Goal: Book appointment/travel/reservation

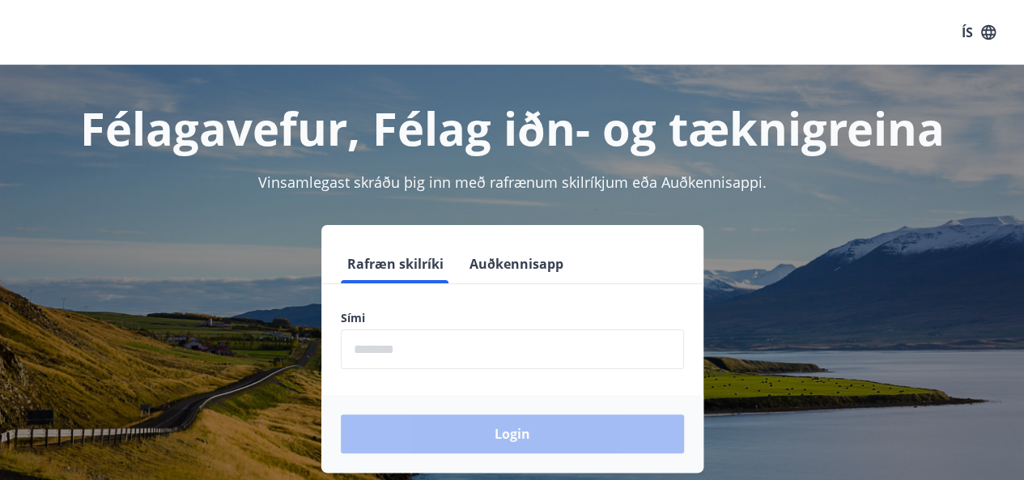
click at [502, 356] on input "phone" at bounding box center [512, 349] width 343 height 40
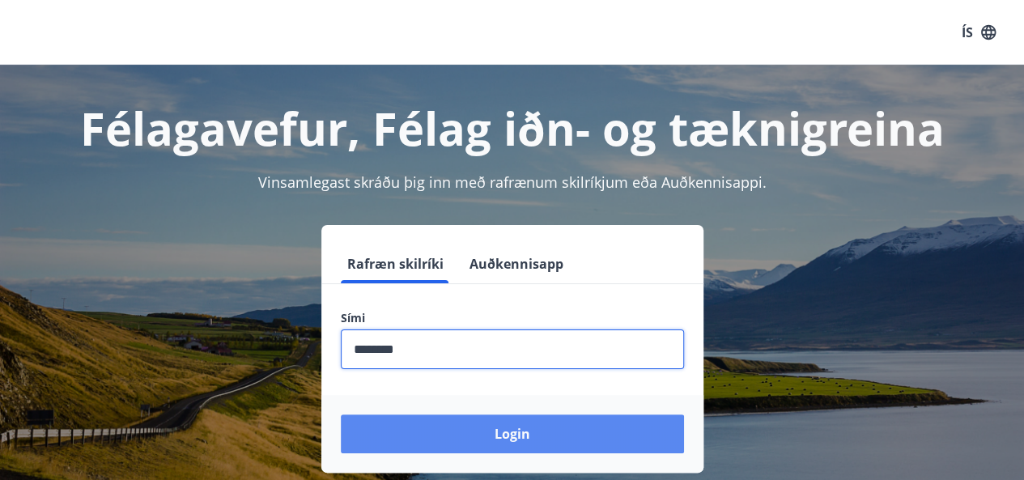
type input "********"
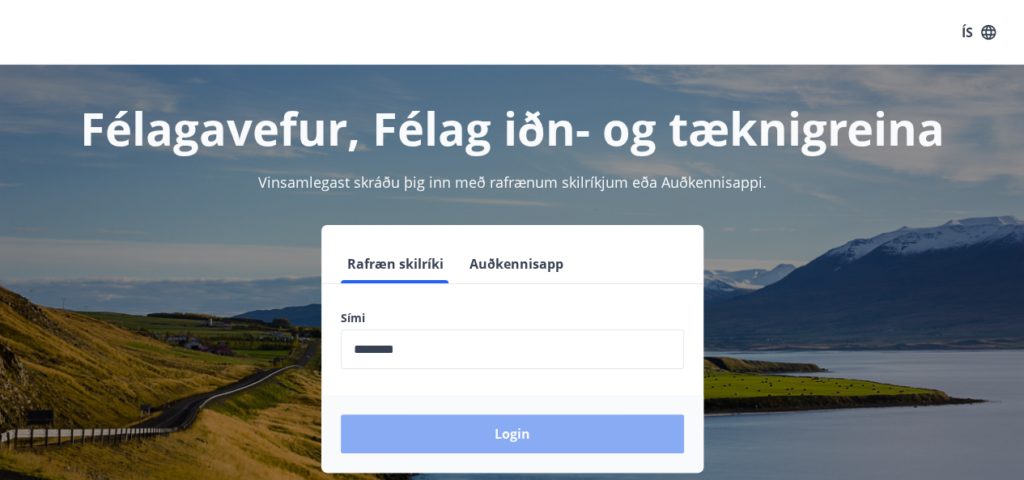
click at [487, 420] on button "Login" at bounding box center [512, 434] width 343 height 39
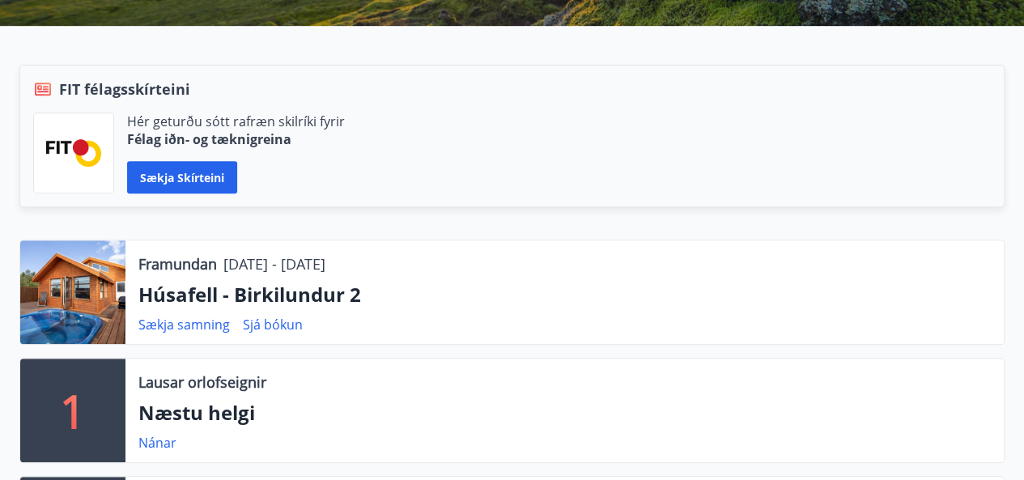
scroll to position [324, 0]
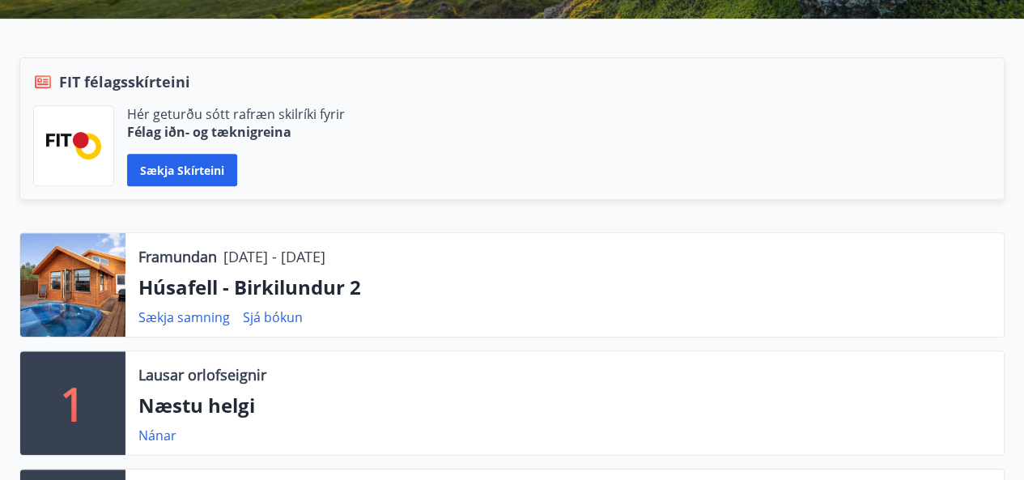
click at [212, 289] on p "Húsafell - Birkilundur 2" at bounding box center [564, 288] width 852 height 28
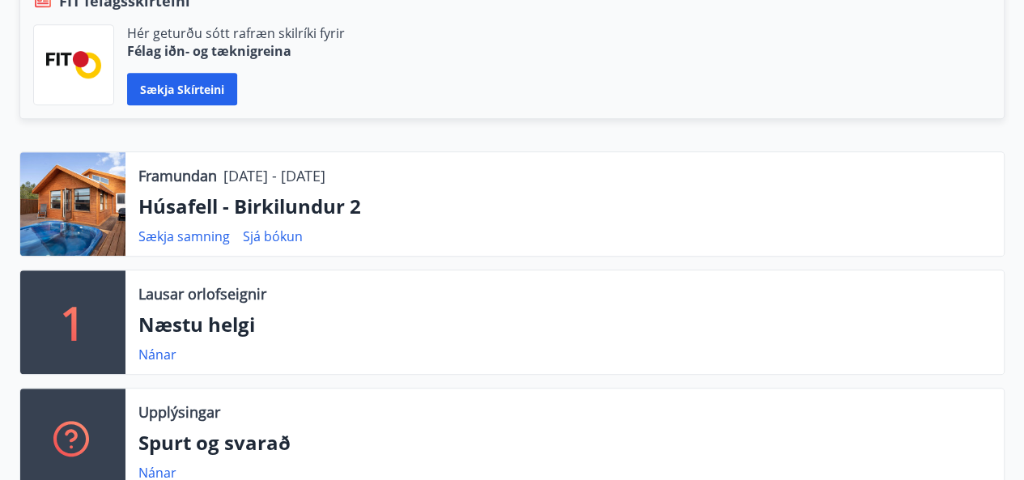
scroll to position [0, 0]
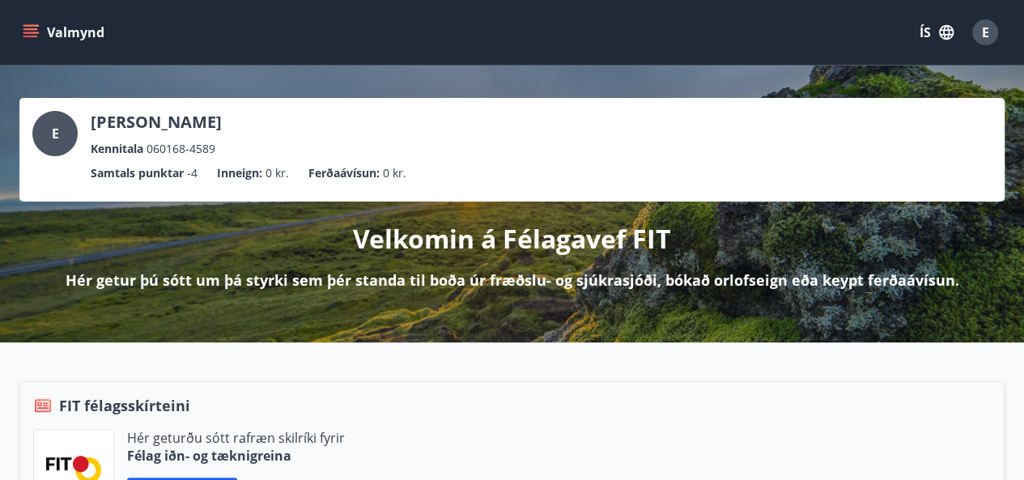
click at [33, 36] on icon "menu" at bounding box center [30, 37] width 15 height 2
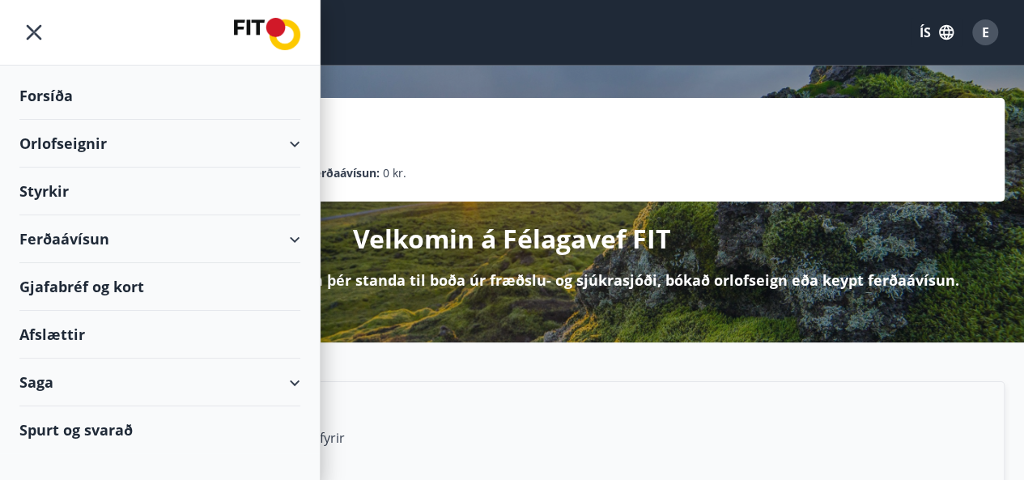
click at [287, 143] on div "Orlofseignir" at bounding box center [159, 144] width 281 height 48
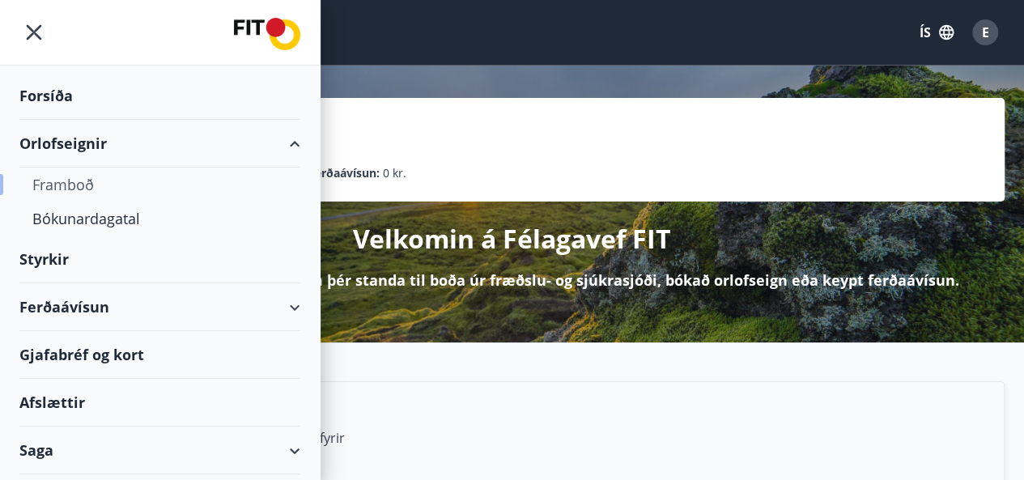
click at [70, 181] on div "Framboð" at bounding box center [159, 185] width 255 height 34
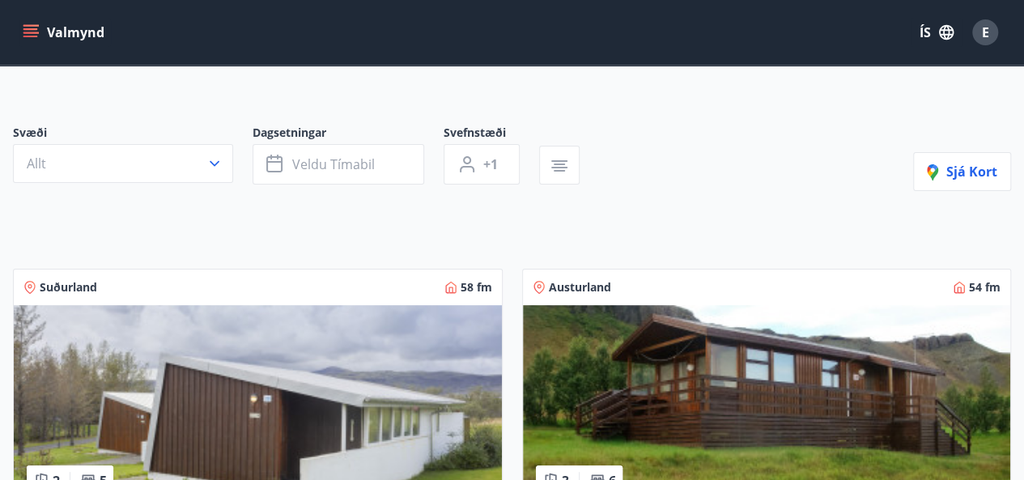
scroll to position [81, 0]
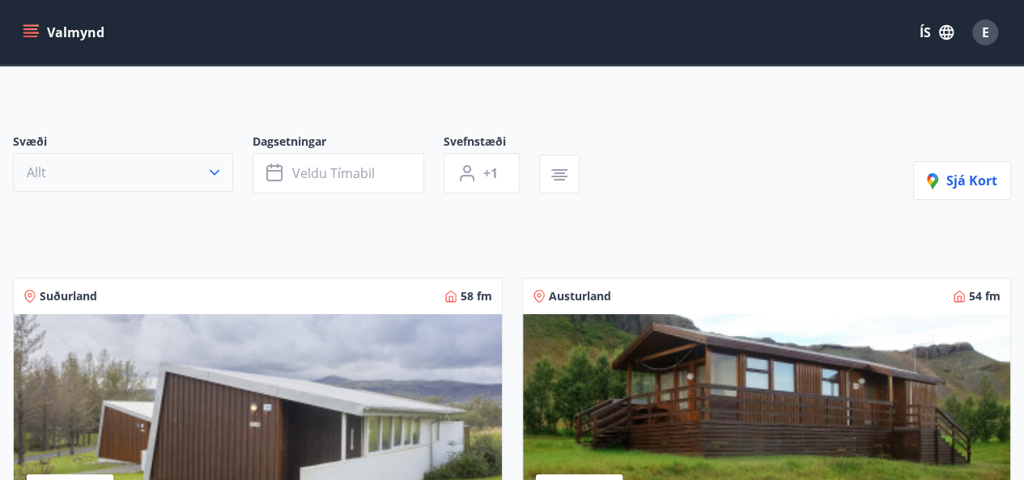
click at [215, 166] on icon "button" at bounding box center [214, 172] width 16 height 16
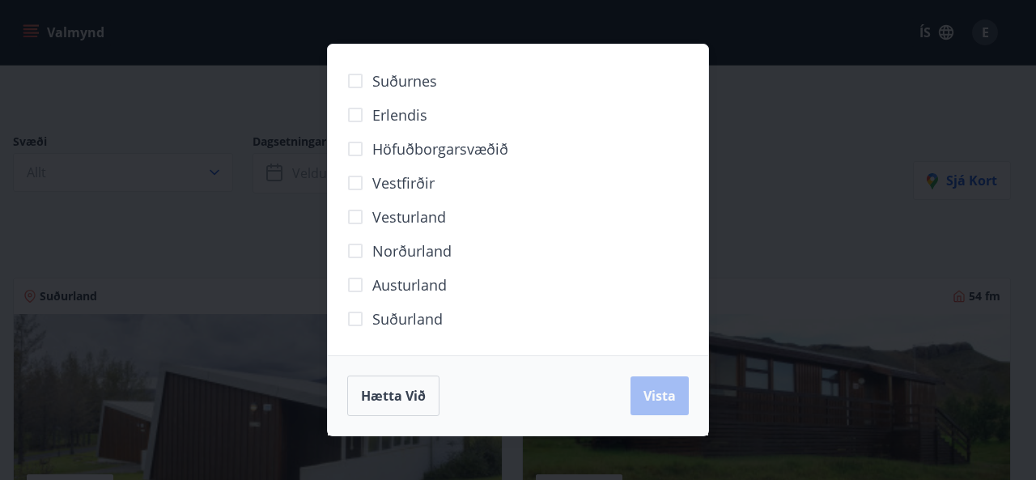
click at [399, 218] on span "Vesturland" at bounding box center [409, 216] width 74 height 21
click at [413, 179] on span "Vestfirðir" at bounding box center [403, 182] width 62 height 21
click at [433, 223] on span "Vesturland" at bounding box center [409, 216] width 74 height 21
drag, startPoint x: 649, startPoint y: 393, endPoint x: 584, endPoint y: 291, distance: 121.3
click at [650, 393] on span "Vista" at bounding box center [660, 396] width 32 height 18
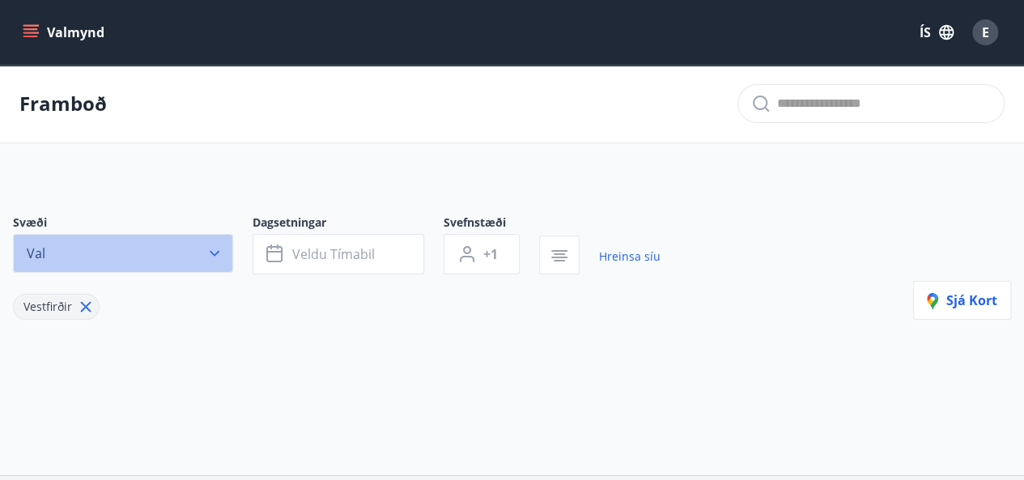
click at [211, 250] on icon "button" at bounding box center [214, 253] width 16 height 16
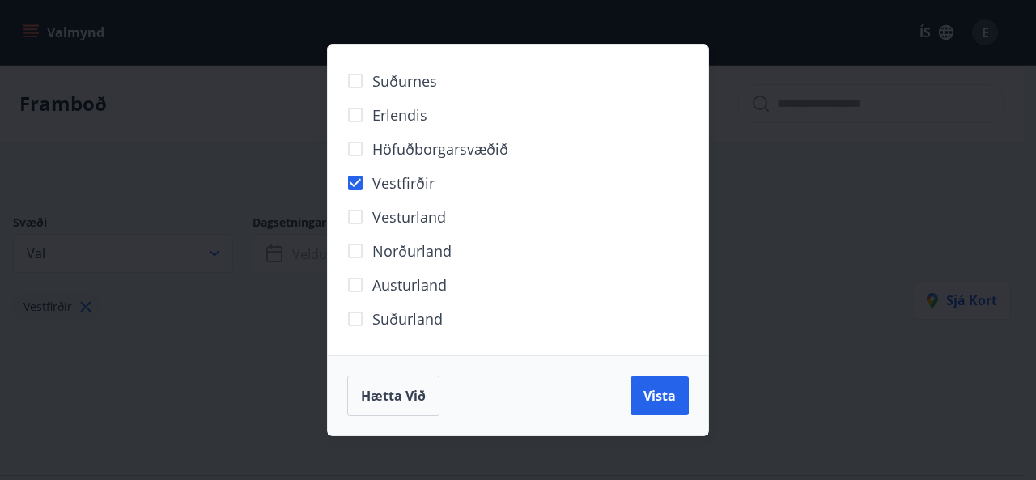
click at [402, 213] on span "Vesturland" at bounding box center [409, 216] width 74 height 21
click at [396, 183] on span "Vestfirðir" at bounding box center [403, 182] width 62 height 21
click at [657, 398] on span "Vista" at bounding box center [660, 396] width 32 height 18
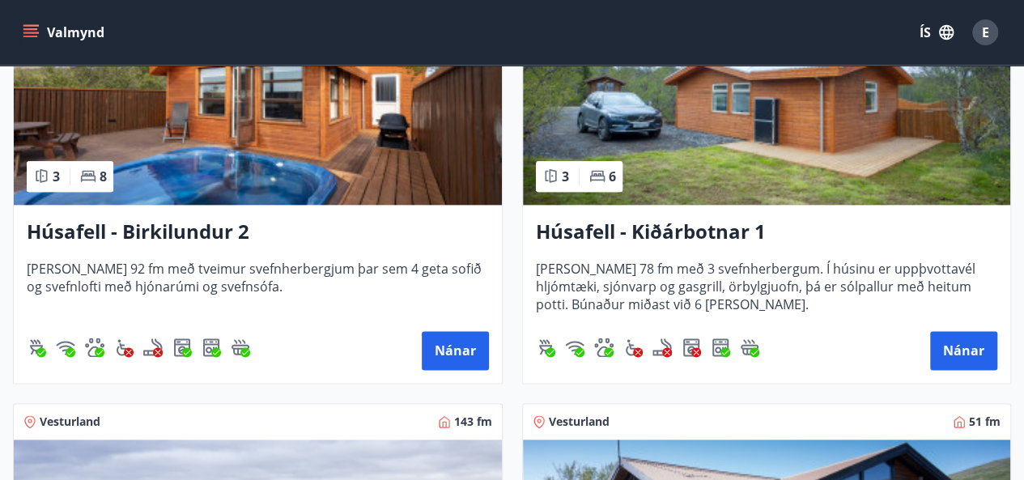
scroll to position [891, 0]
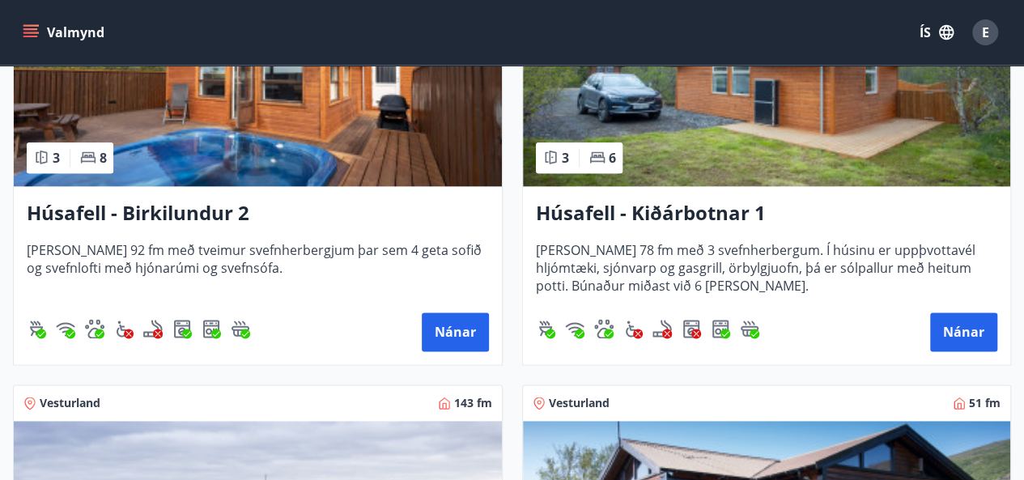
click at [164, 206] on h3 "Húsafell - Birkilundur 2" at bounding box center [258, 213] width 462 height 29
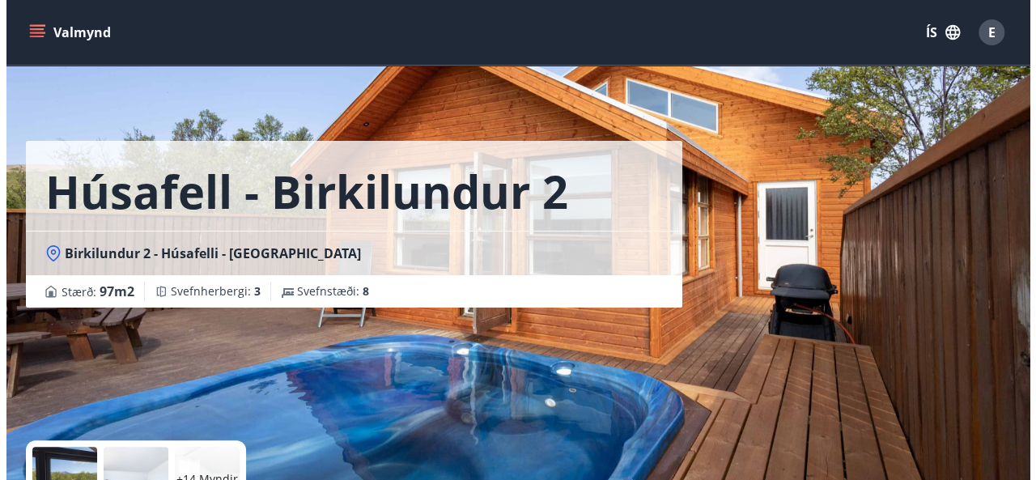
scroll to position [81, 0]
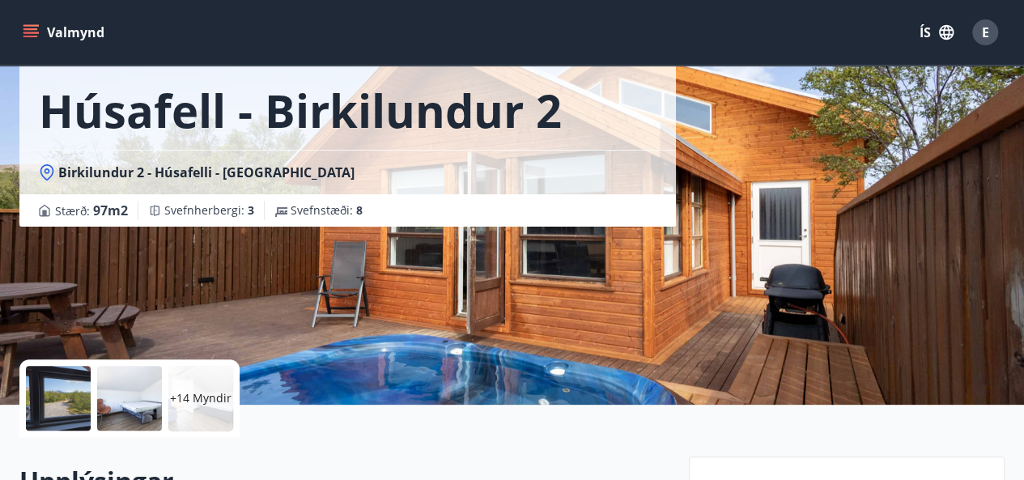
click at [35, 401] on div at bounding box center [58, 398] width 65 height 65
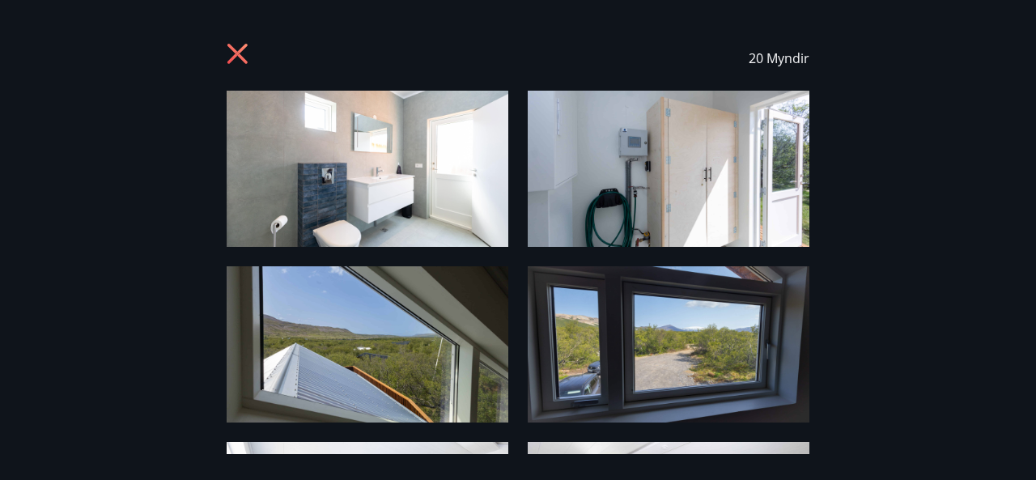
click at [354, 189] on img at bounding box center [368, 169] width 282 height 156
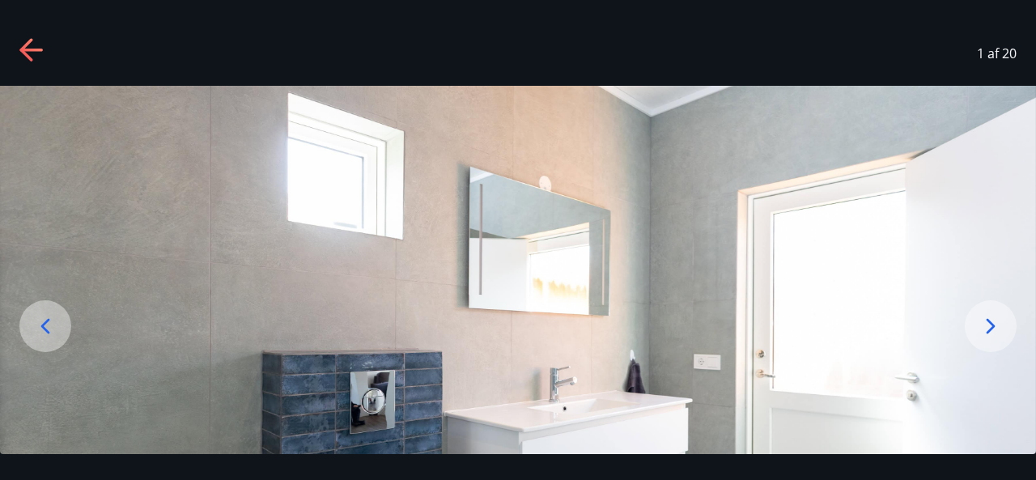
scroll to position [0, 0]
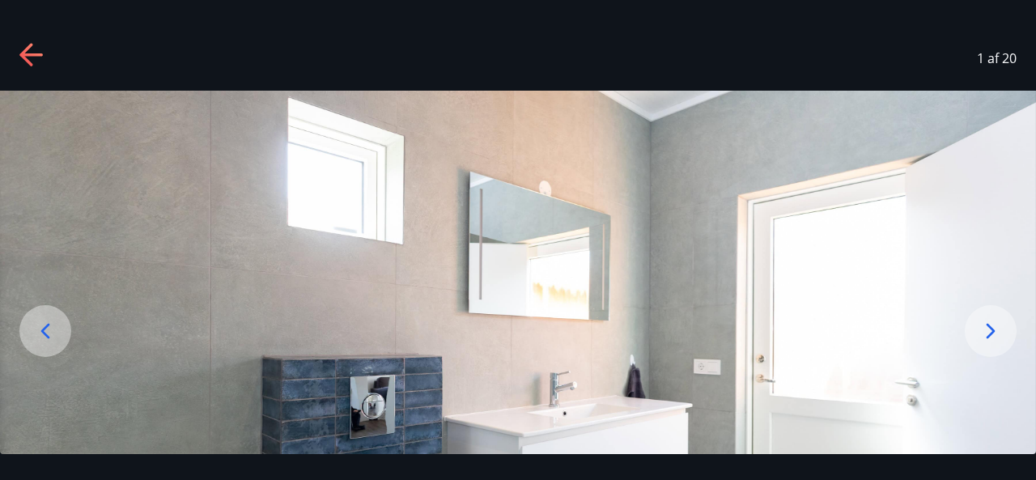
click at [981, 334] on icon at bounding box center [991, 331] width 26 height 26
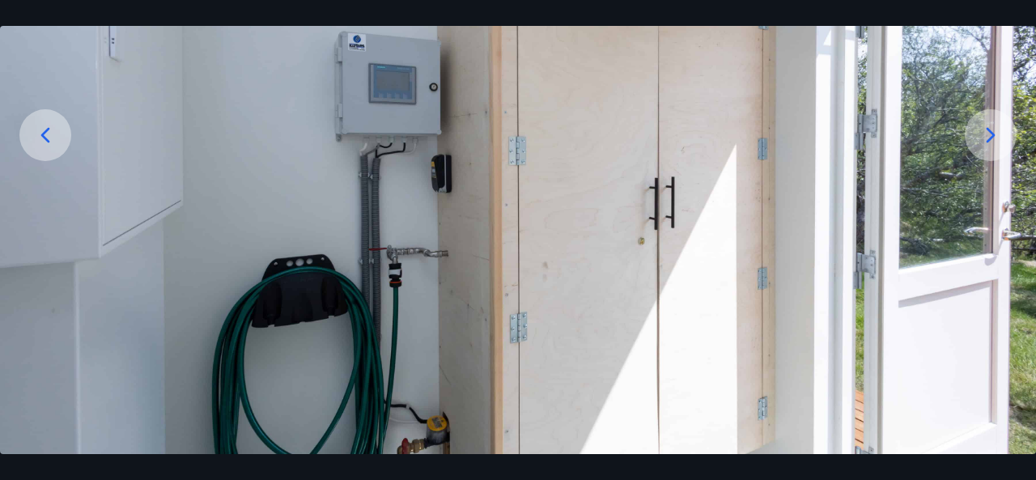
scroll to position [212, 0]
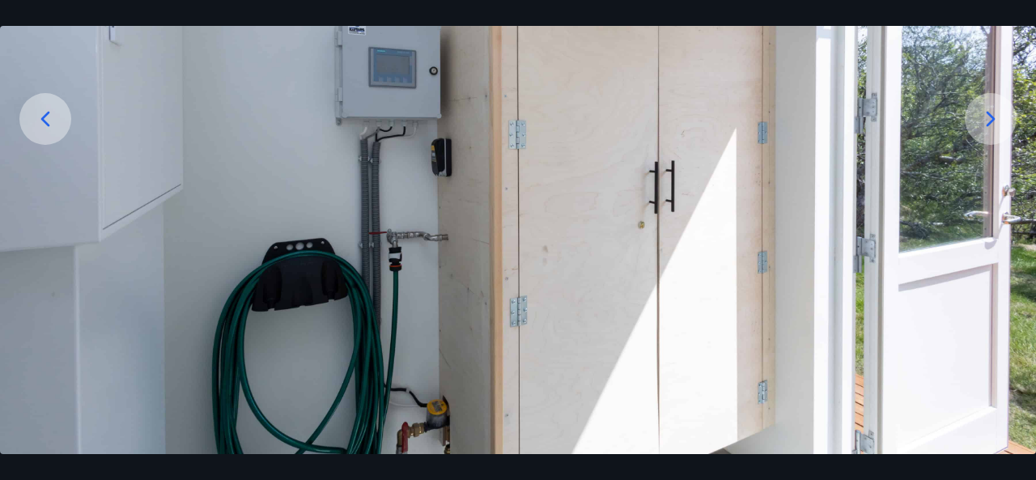
click at [987, 120] on icon at bounding box center [991, 119] width 26 height 26
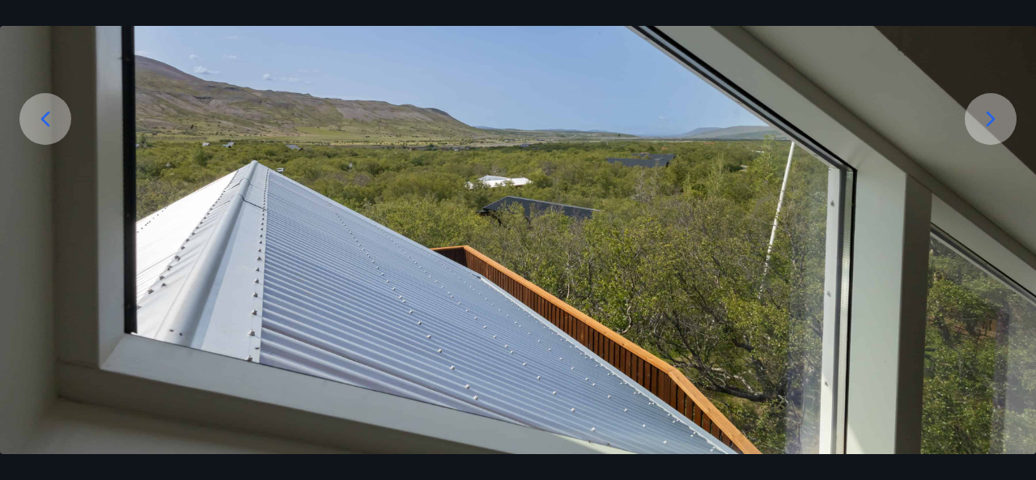
click at [982, 113] on icon at bounding box center [991, 119] width 26 height 26
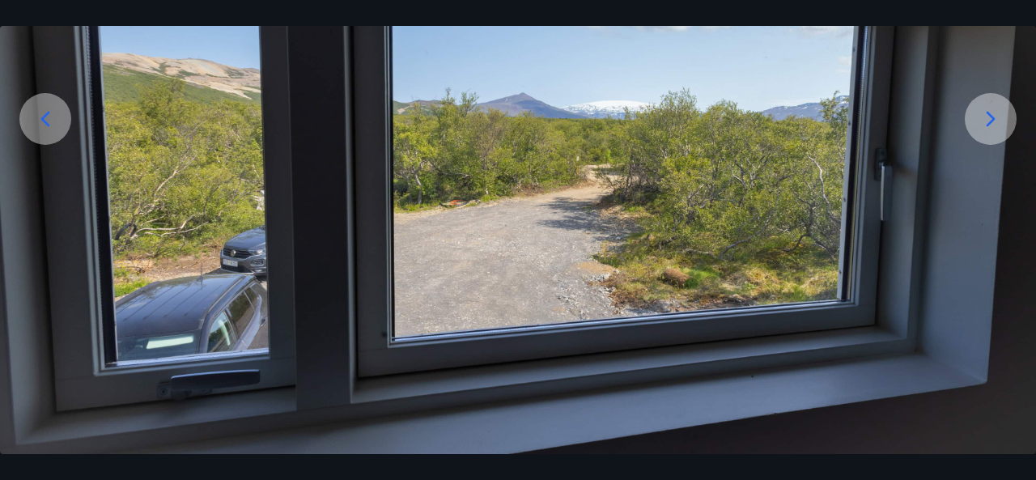
click at [994, 115] on icon at bounding box center [991, 119] width 26 height 26
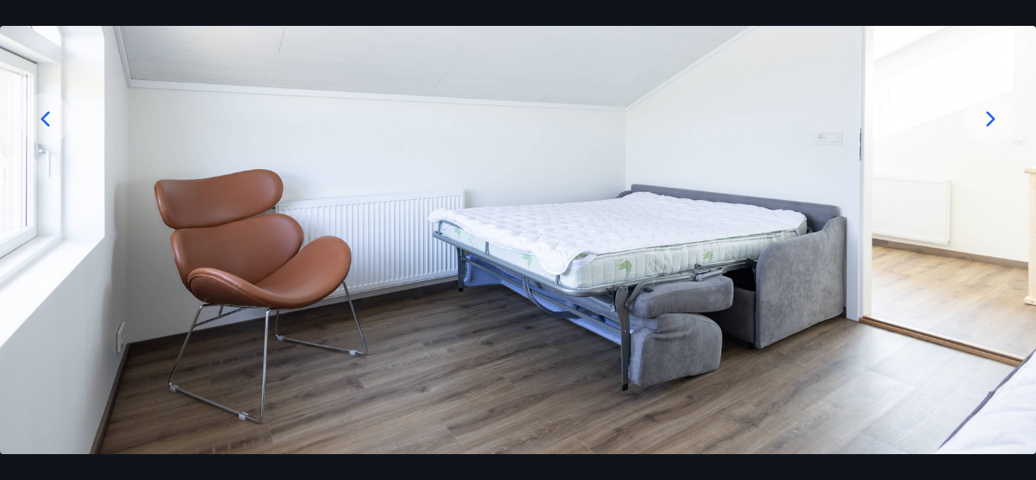
click at [993, 124] on icon at bounding box center [991, 119] width 26 height 26
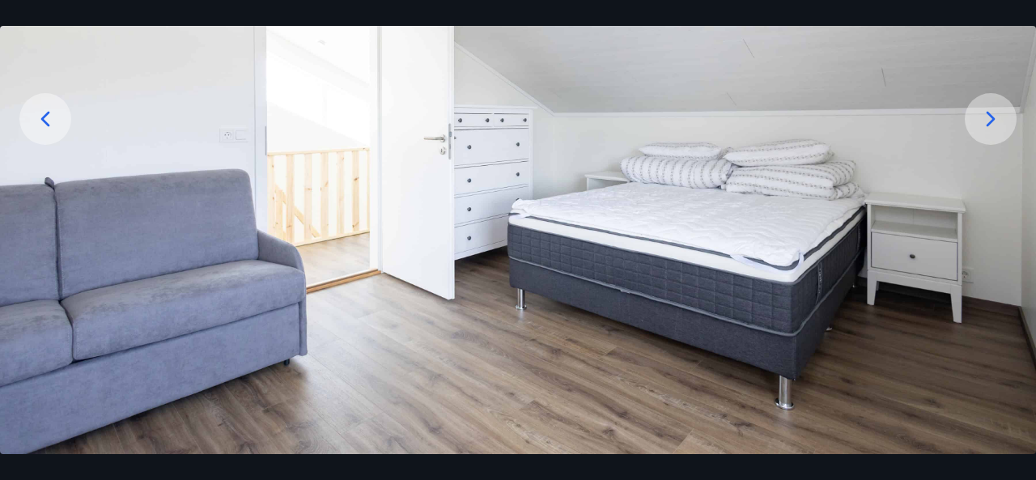
click at [995, 112] on icon at bounding box center [991, 119] width 26 height 26
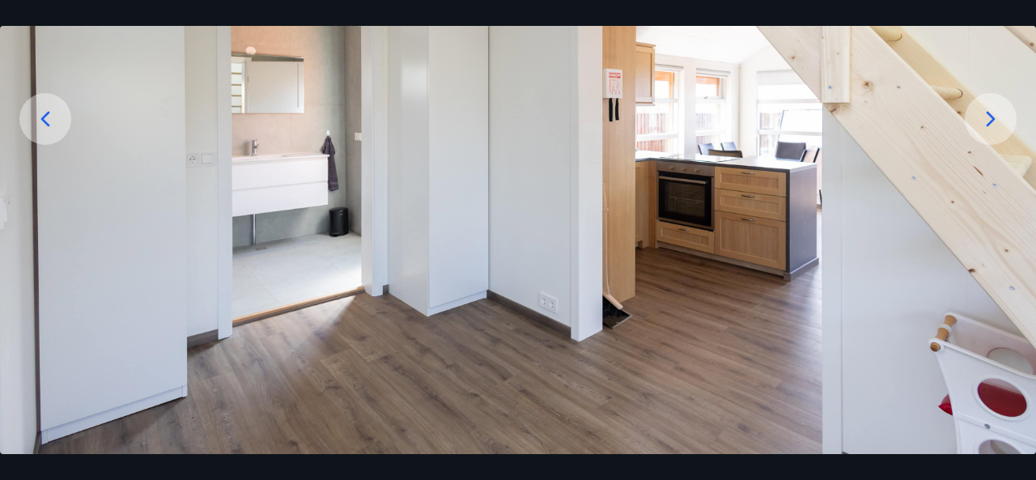
click at [991, 113] on icon at bounding box center [991, 119] width 26 height 26
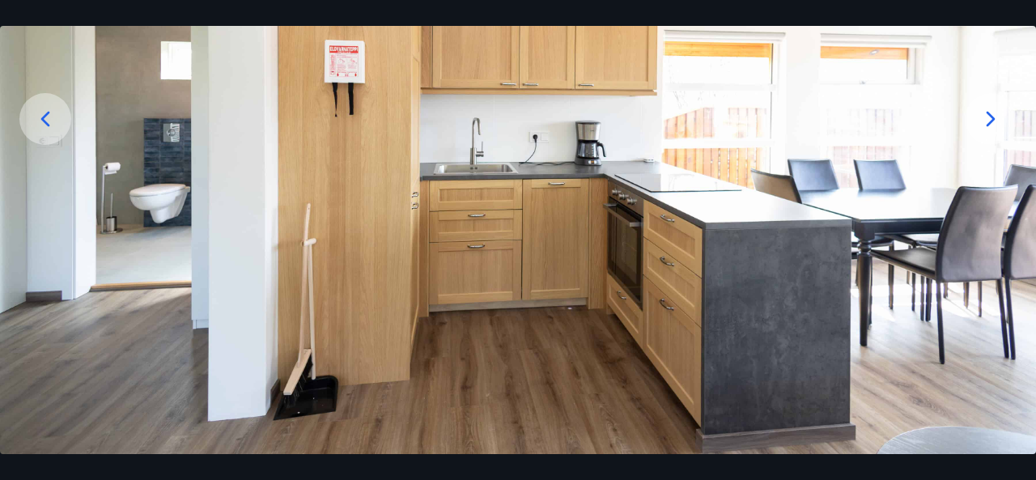
click at [991, 113] on icon at bounding box center [991, 119] width 26 height 26
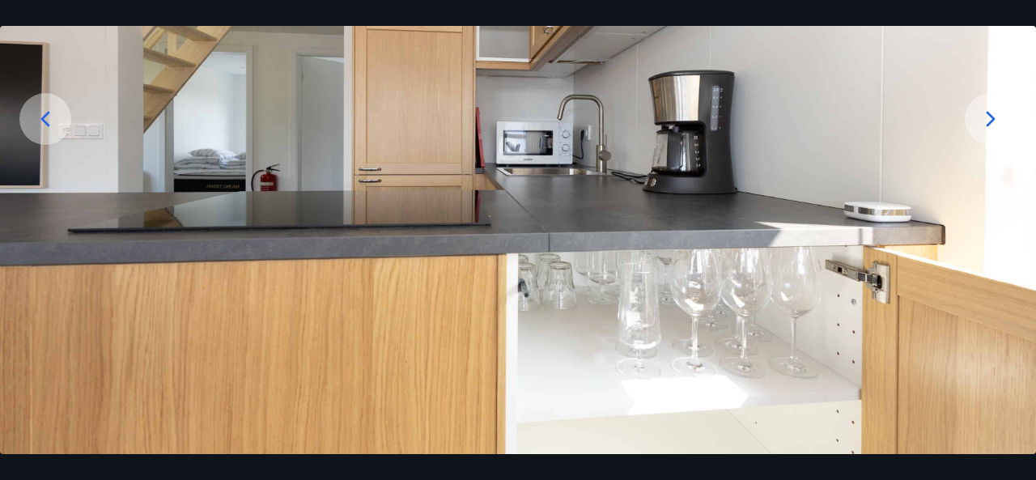
click at [991, 113] on icon at bounding box center [991, 119] width 26 height 26
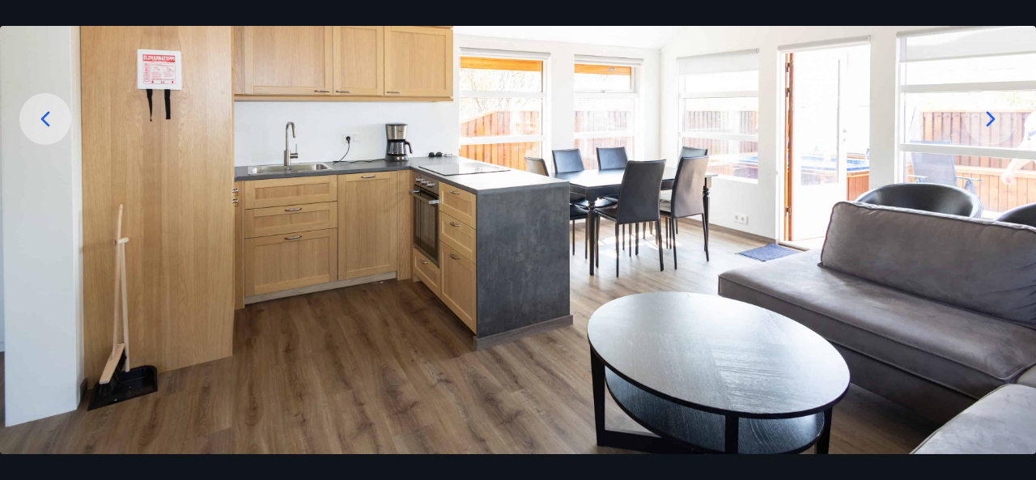
click at [991, 113] on icon at bounding box center [991, 119] width 26 height 26
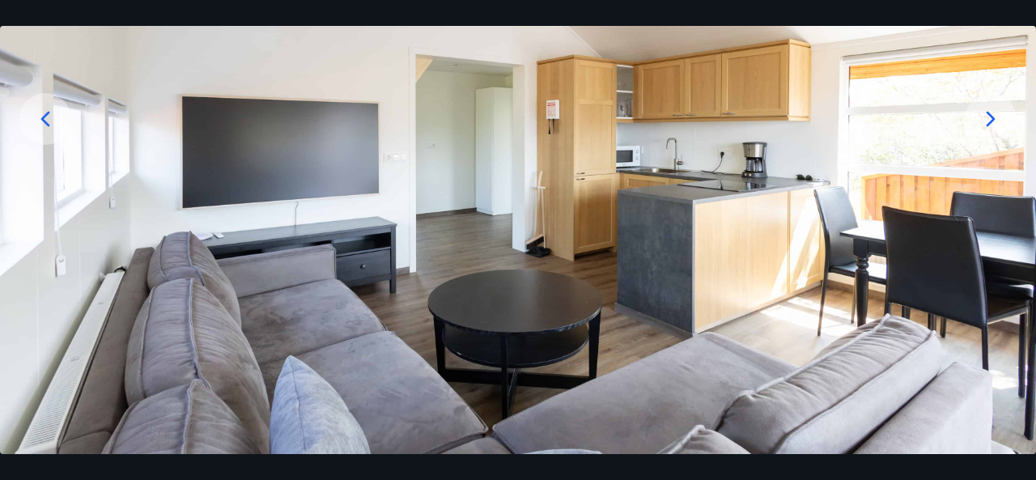
click at [992, 113] on icon at bounding box center [991, 119] width 26 height 26
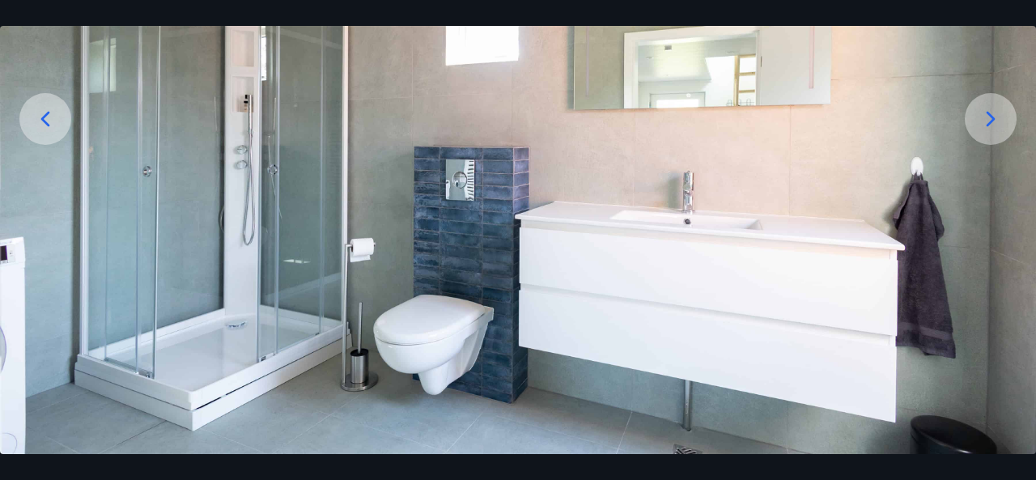
click at [998, 117] on icon at bounding box center [991, 119] width 26 height 26
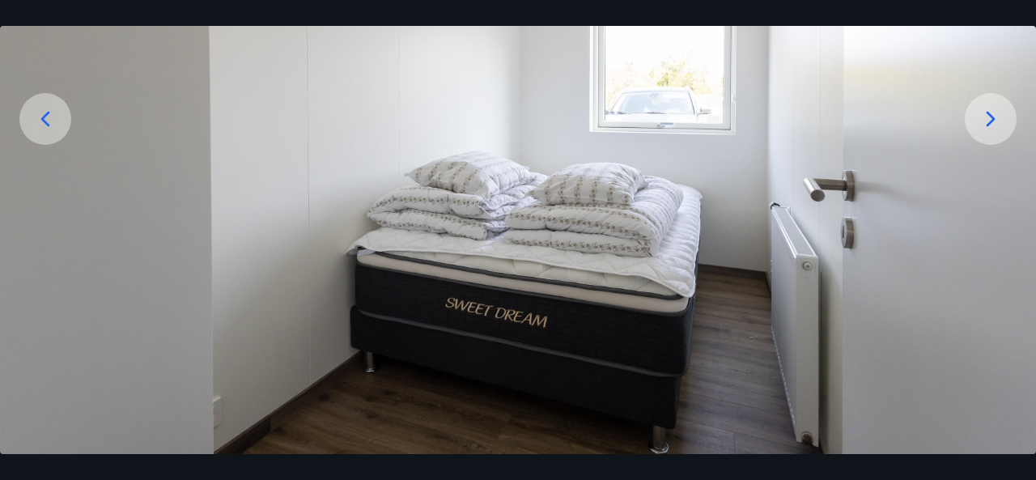
click at [998, 117] on icon at bounding box center [991, 119] width 26 height 26
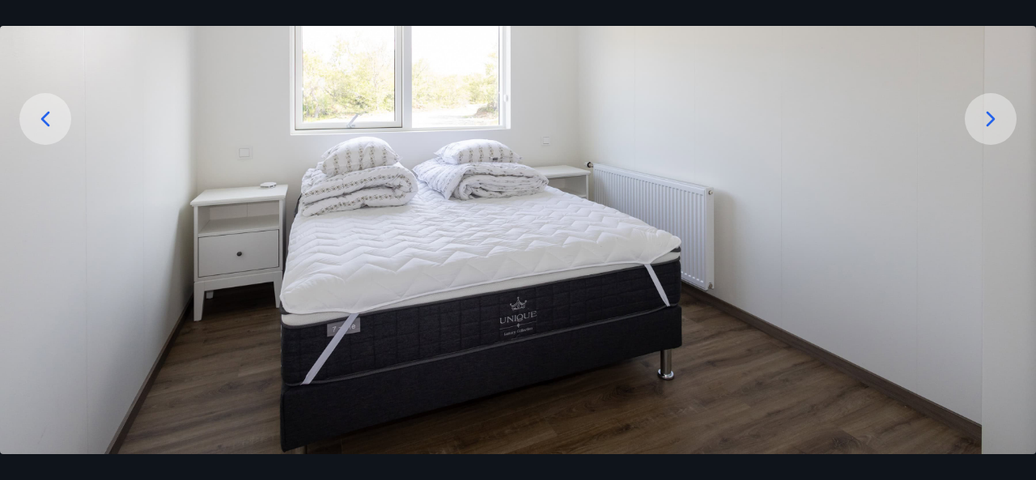
click at [998, 117] on icon at bounding box center [991, 119] width 26 height 26
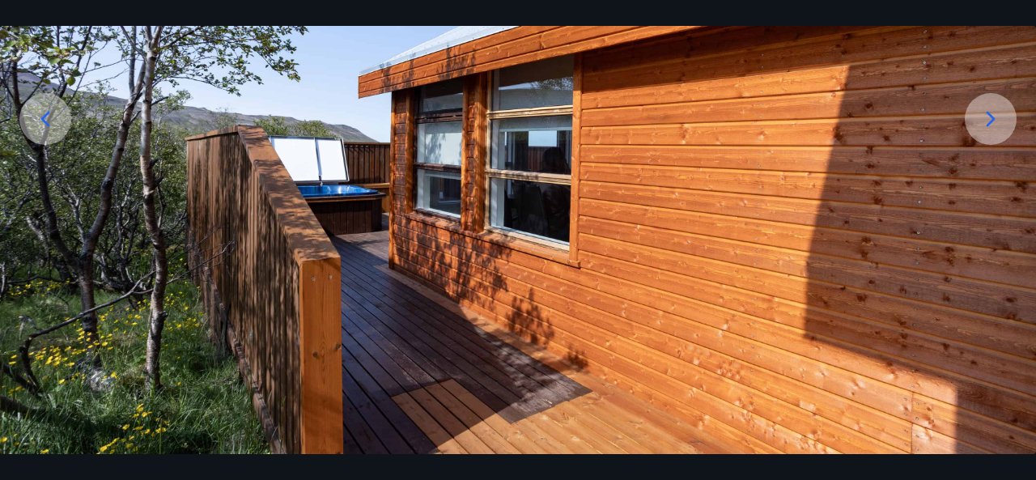
click at [998, 117] on icon at bounding box center [991, 119] width 26 height 26
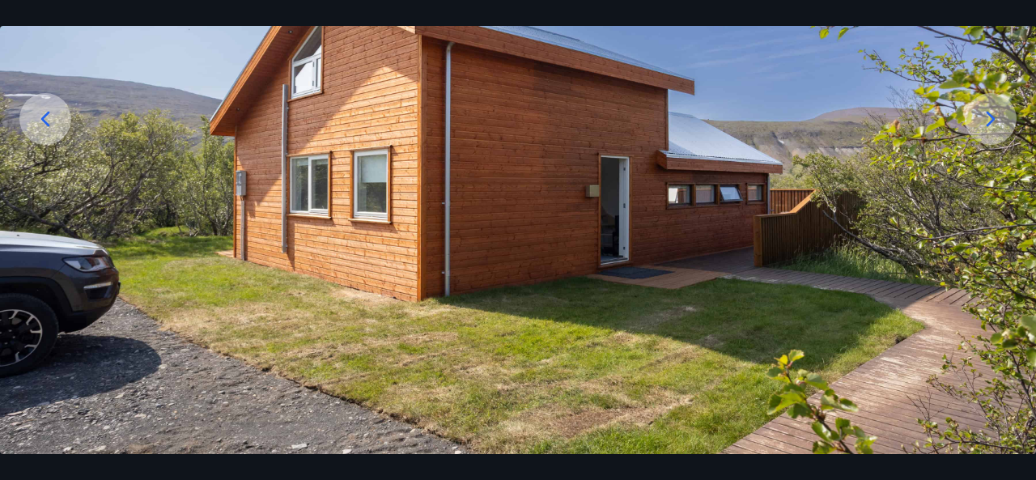
click at [998, 117] on icon at bounding box center [991, 119] width 26 height 26
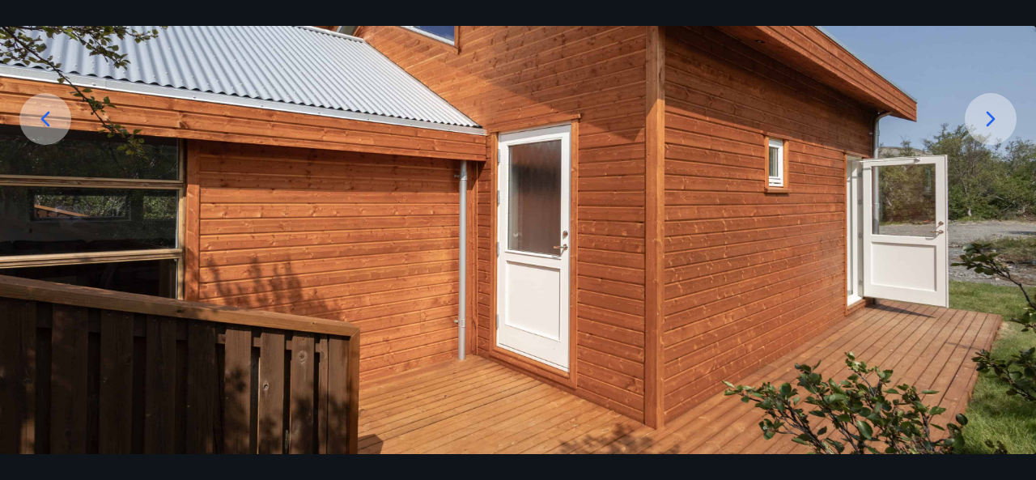
click at [998, 117] on icon at bounding box center [991, 119] width 26 height 26
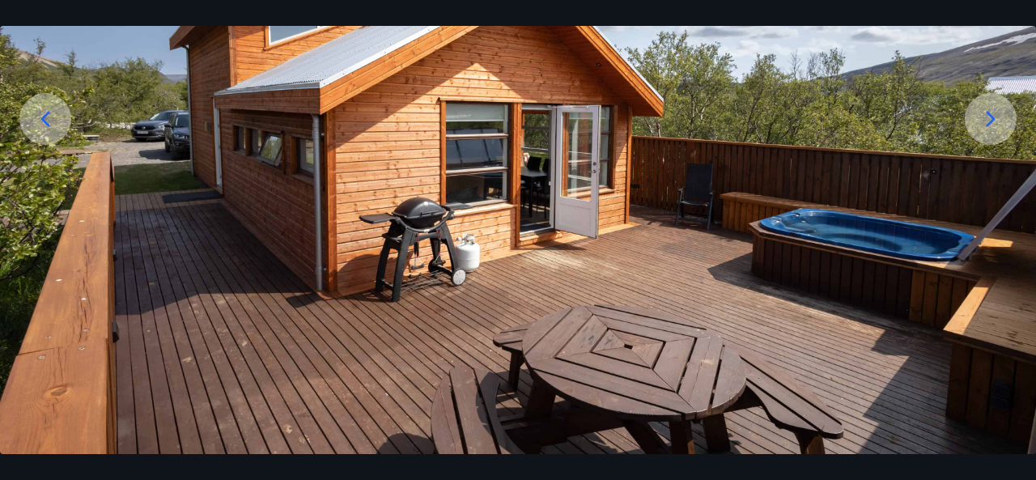
click at [998, 117] on icon at bounding box center [991, 119] width 26 height 26
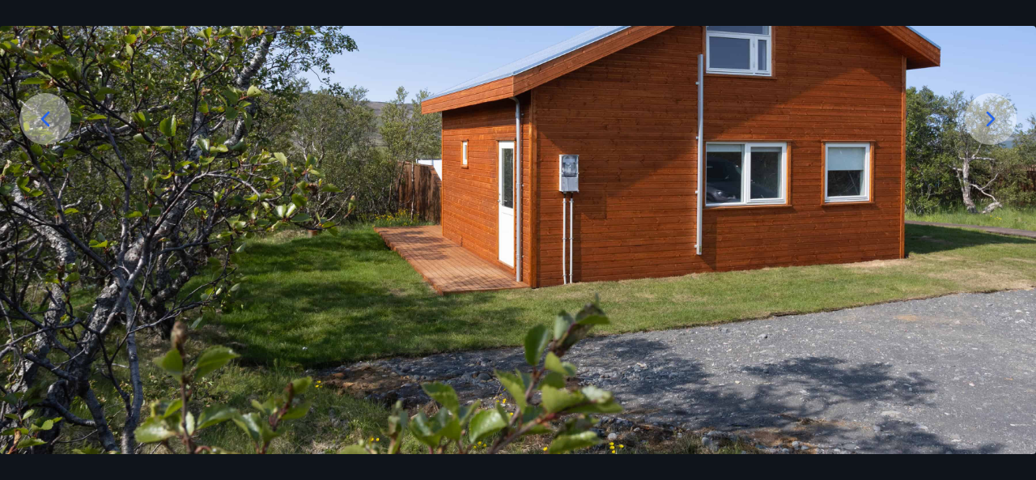
click at [998, 117] on icon at bounding box center [991, 119] width 26 height 26
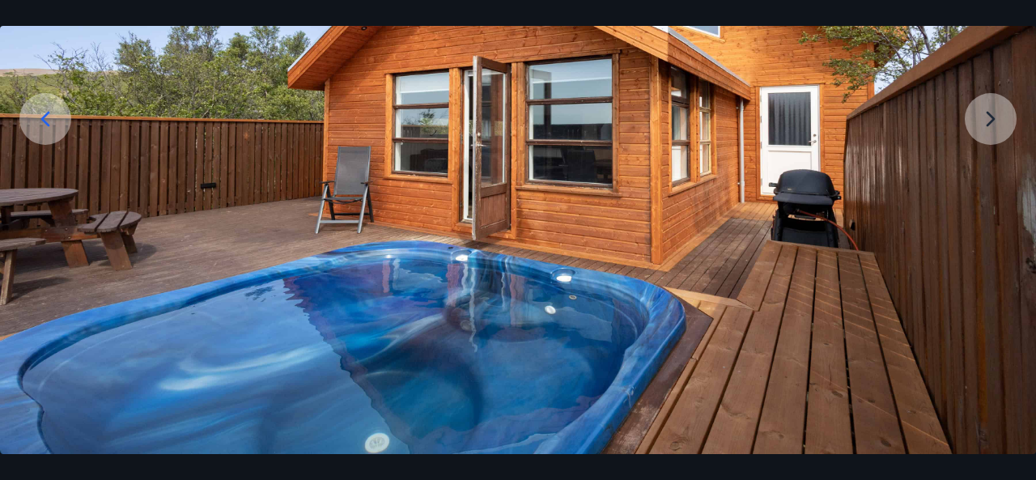
click at [998, 117] on img at bounding box center [518, 167] width 1036 height 576
click at [38, 113] on icon at bounding box center [45, 119] width 26 height 26
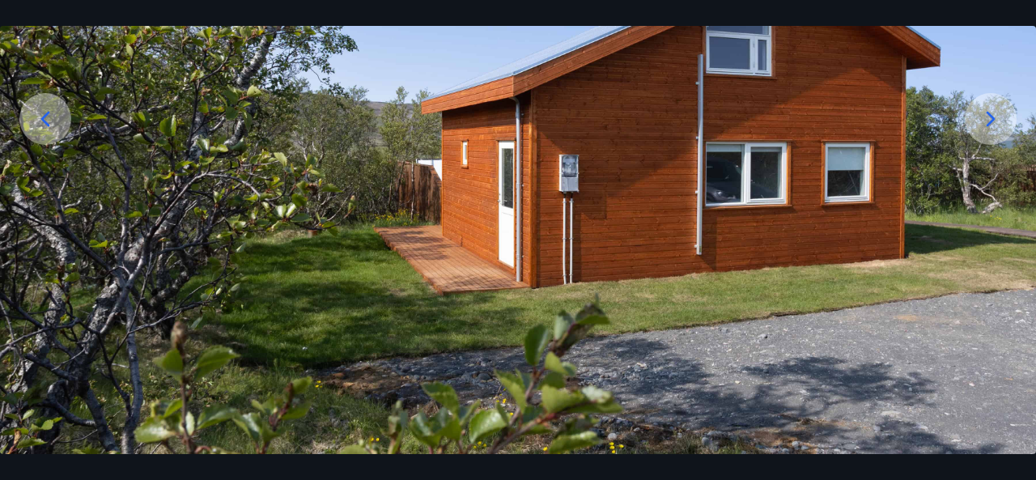
click at [54, 124] on icon at bounding box center [45, 119] width 26 height 26
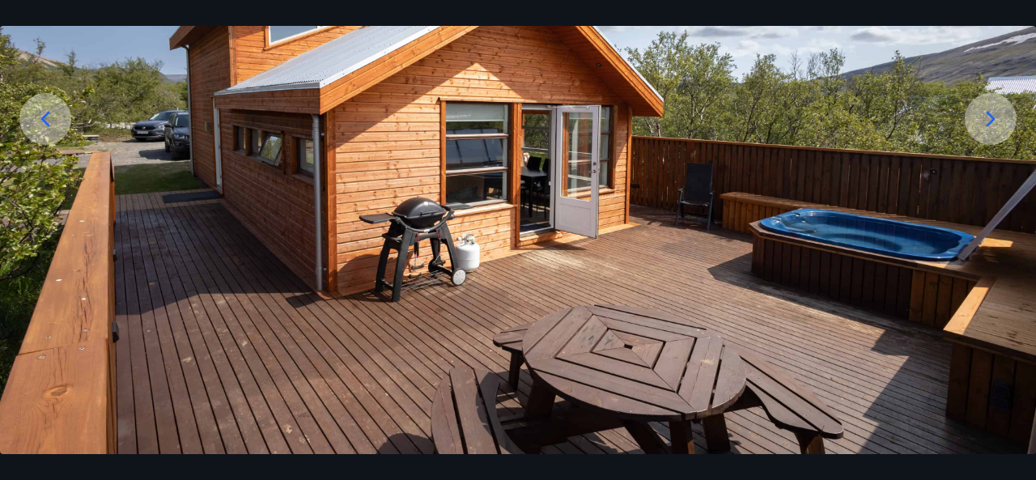
click at [54, 124] on icon at bounding box center [45, 119] width 26 height 26
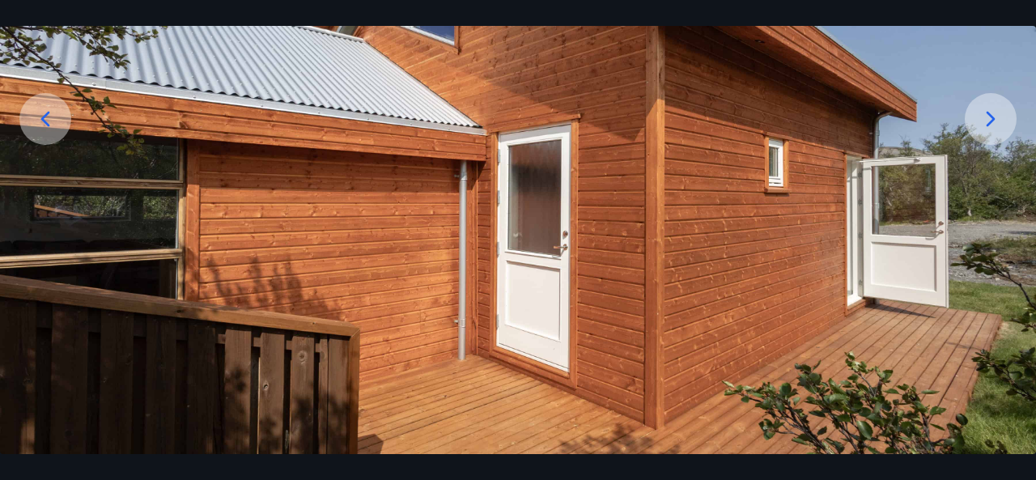
click at [54, 124] on icon at bounding box center [45, 119] width 26 height 26
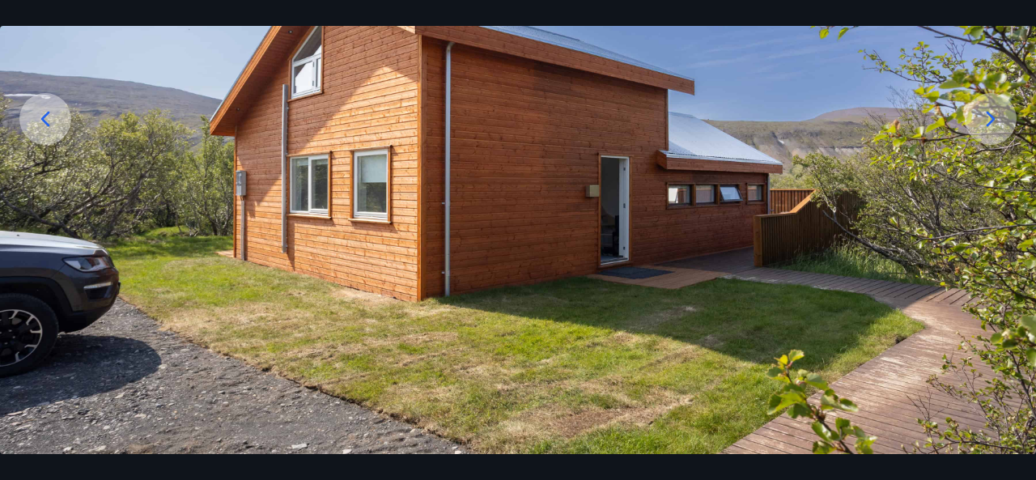
click at [54, 124] on icon at bounding box center [45, 119] width 26 height 26
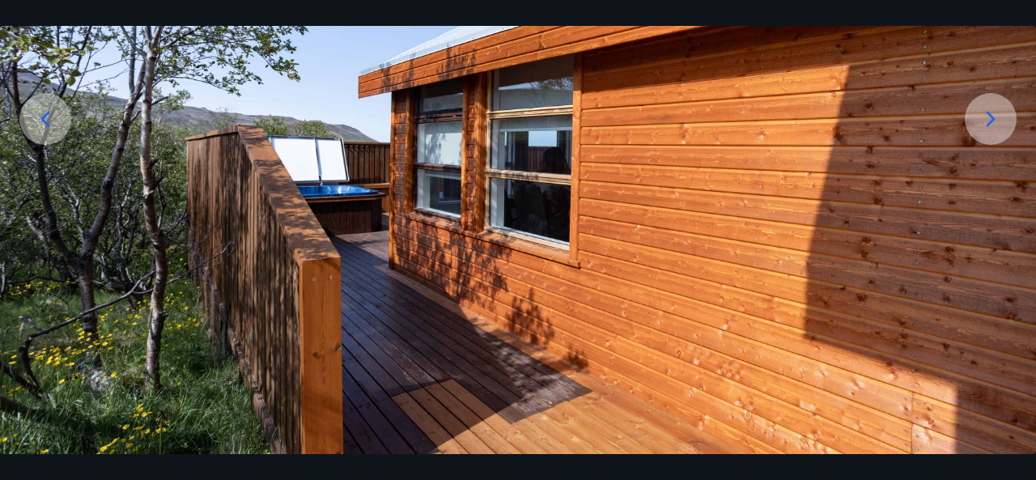
click at [54, 124] on icon at bounding box center [45, 119] width 26 height 26
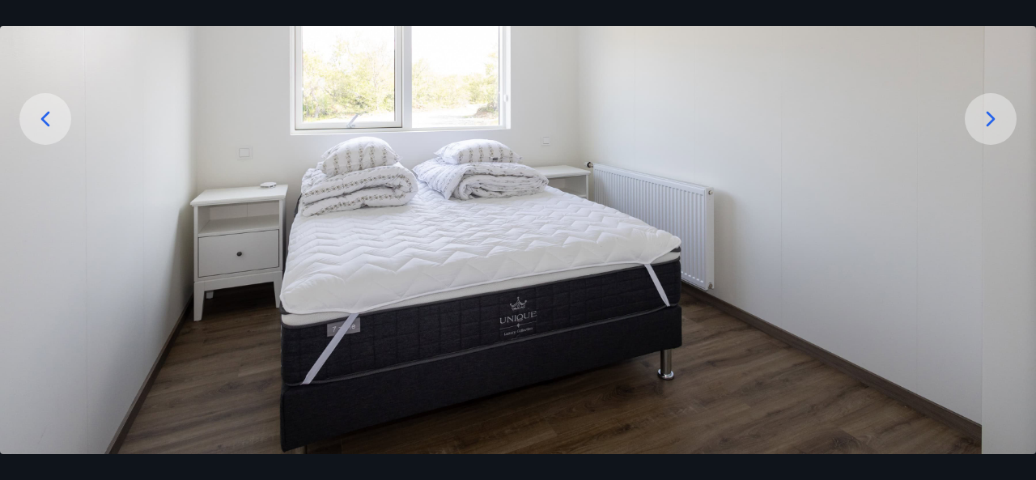
click at [54, 124] on icon at bounding box center [45, 119] width 26 height 26
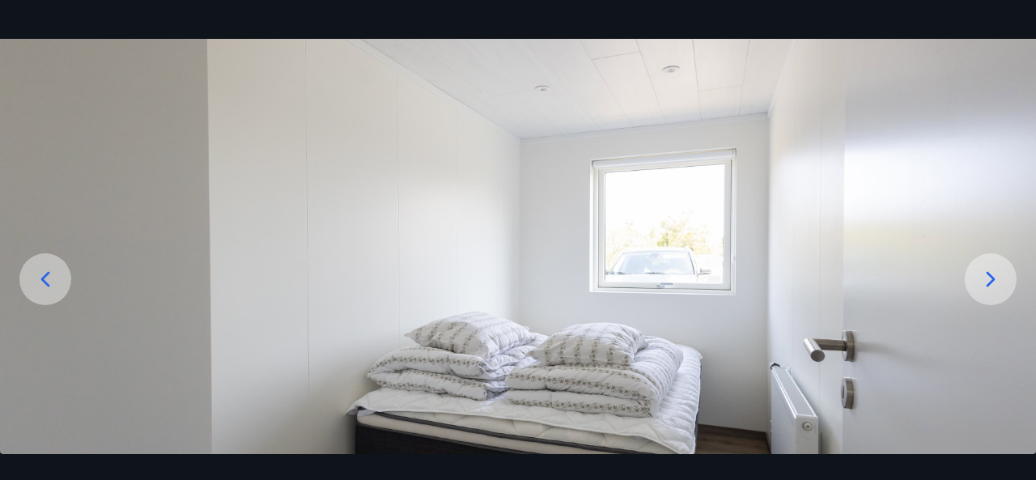
scroll to position [0, 0]
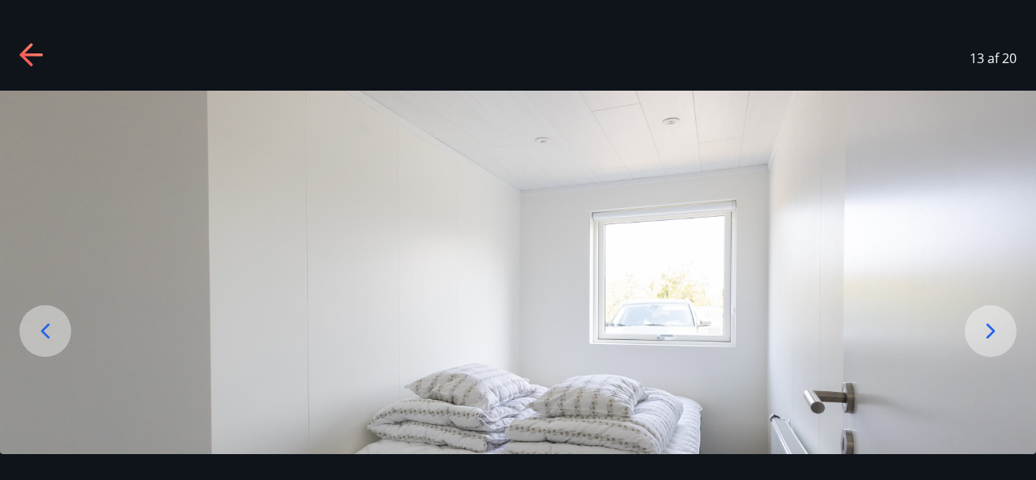
click at [1001, 333] on icon at bounding box center [991, 331] width 26 height 26
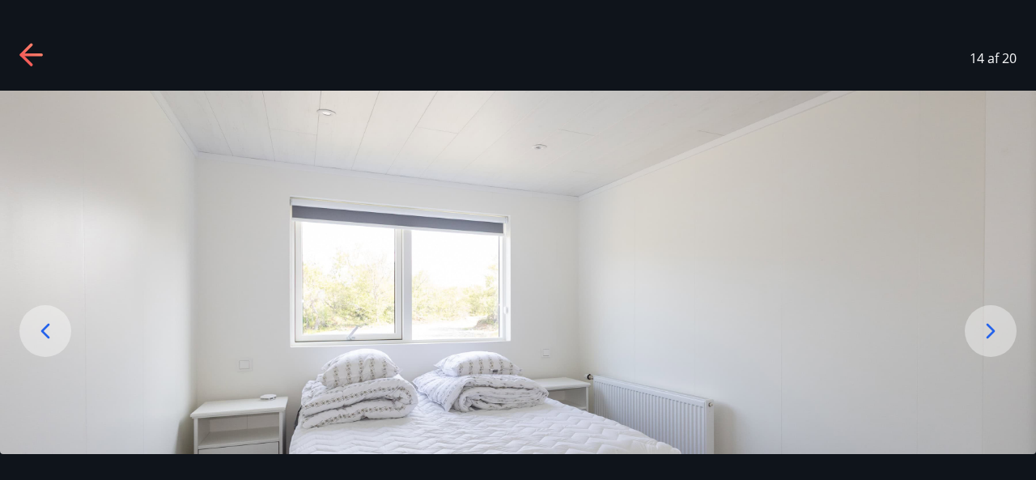
scroll to position [162, 0]
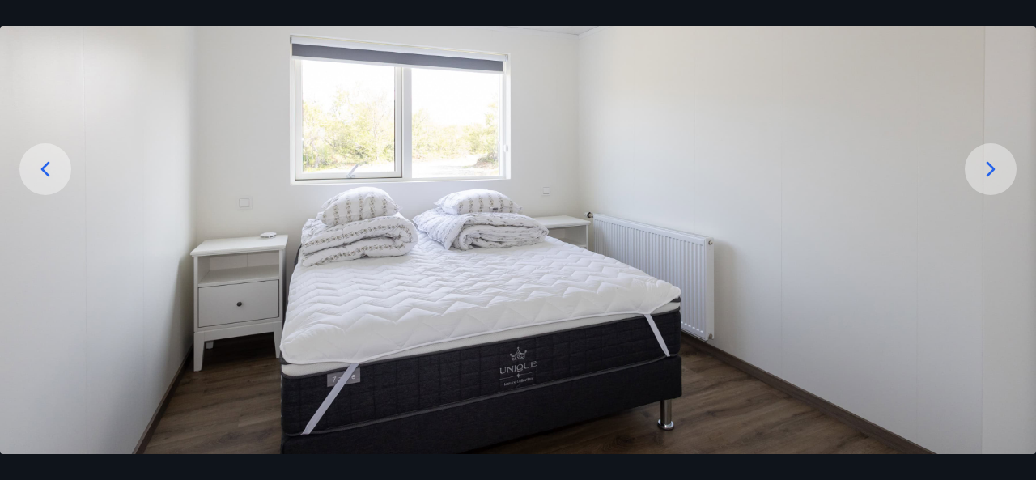
click at [50, 169] on icon at bounding box center [45, 169] width 26 height 26
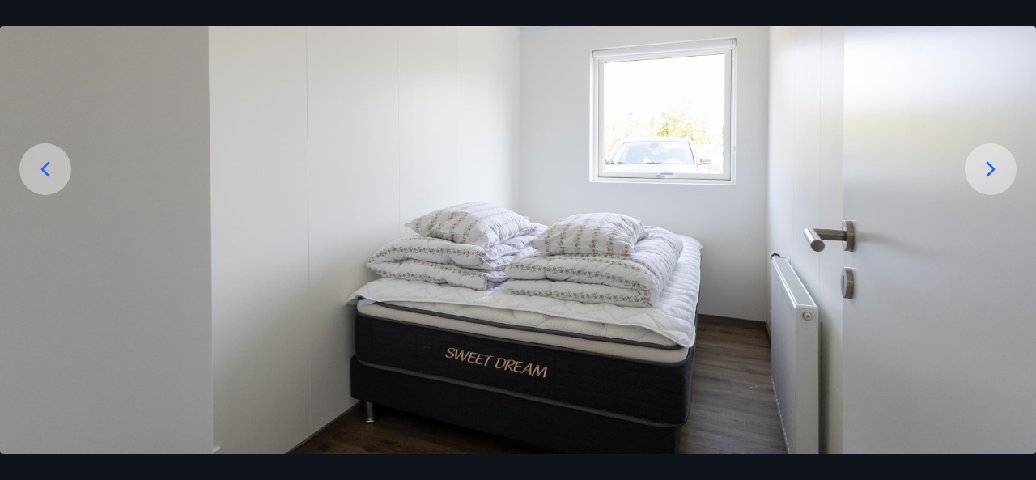
click at [50, 169] on icon at bounding box center [45, 169] width 26 height 26
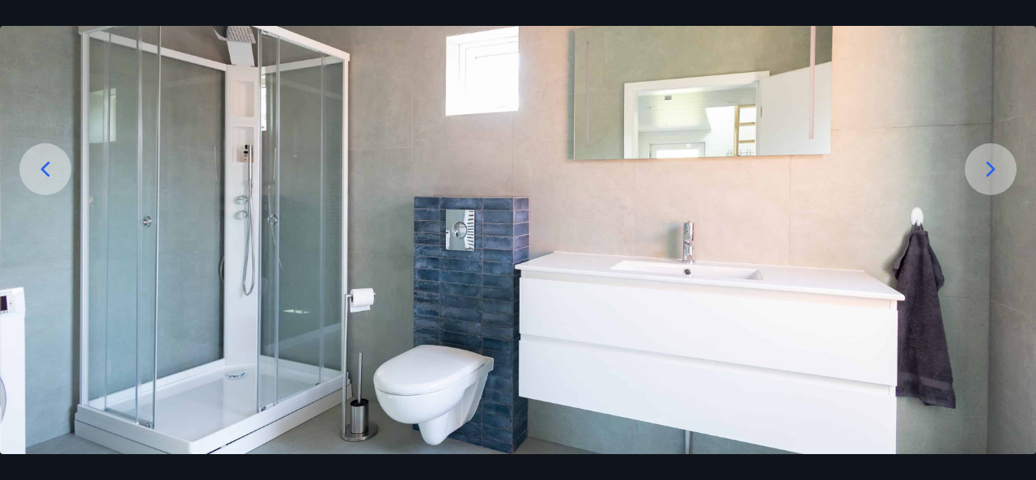
scroll to position [212, 0]
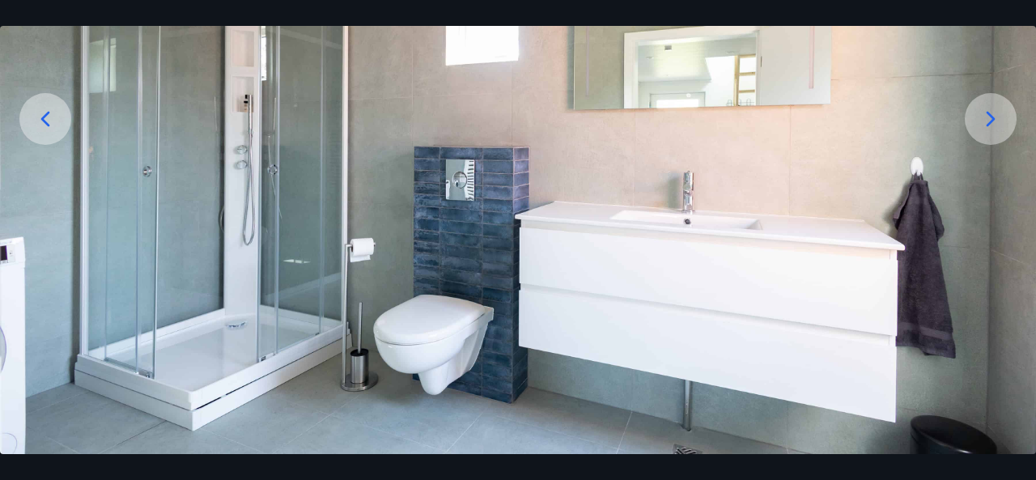
click at [50, 117] on icon at bounding box center [45, 119] width 26 height 26
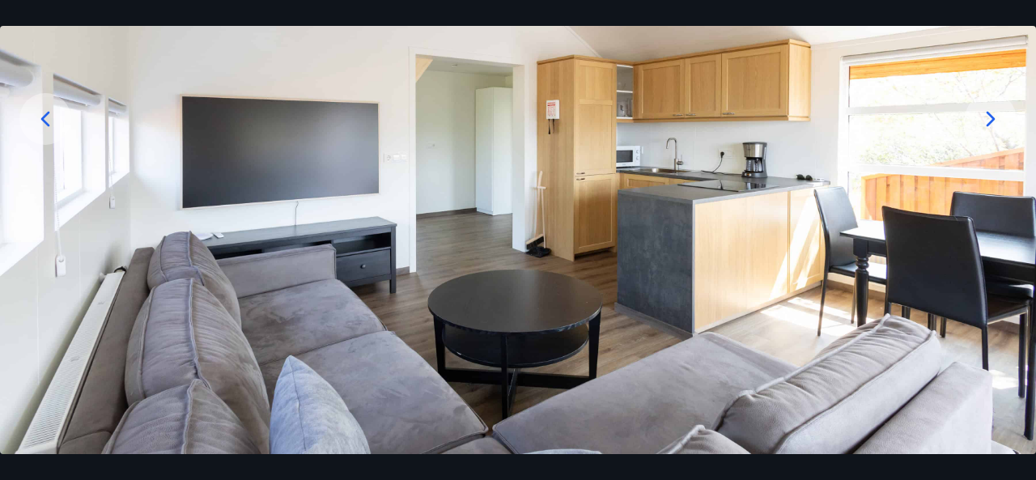
click at [50, 117] on icon at bounding box center [45, 119] width 26 height 26
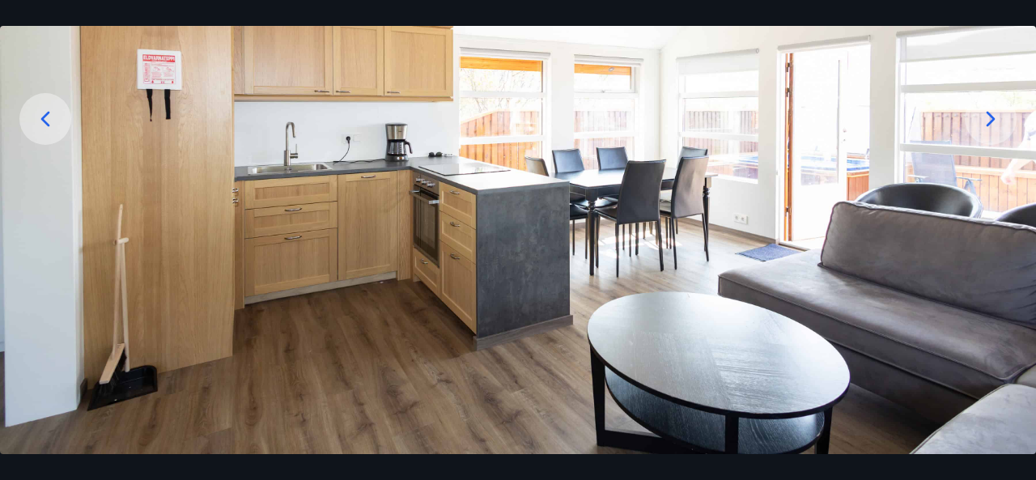
click at [50, 117] on icon at bounding box center [45, 119] width 26 height 26
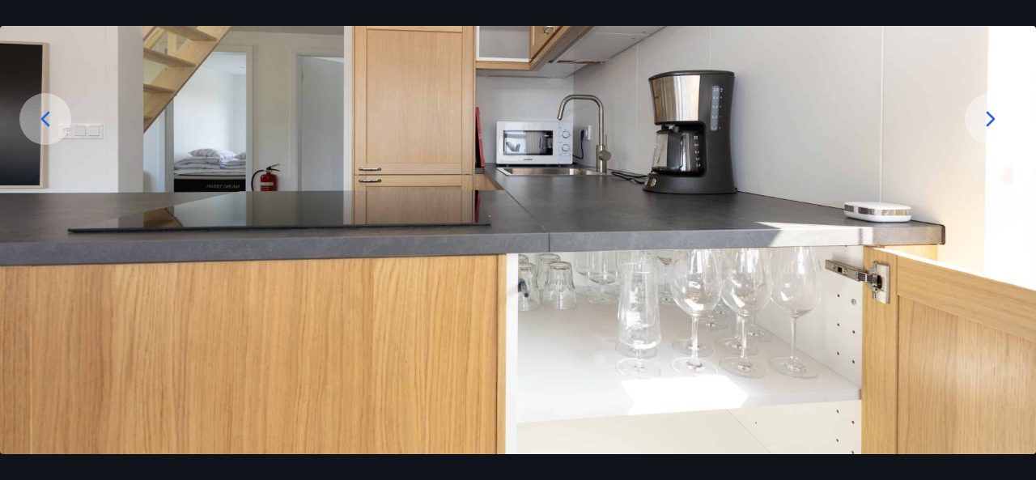
click at [50, 117] on icon at bounding box center [45, 119] width 26 height 26
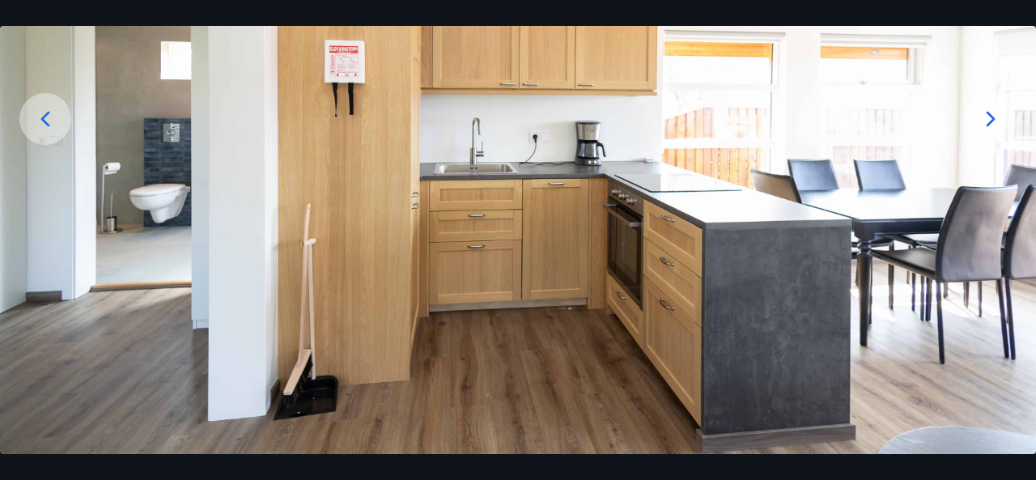
click at [50, 117] on icon at bounding box center [45, 119] width 26 height 26
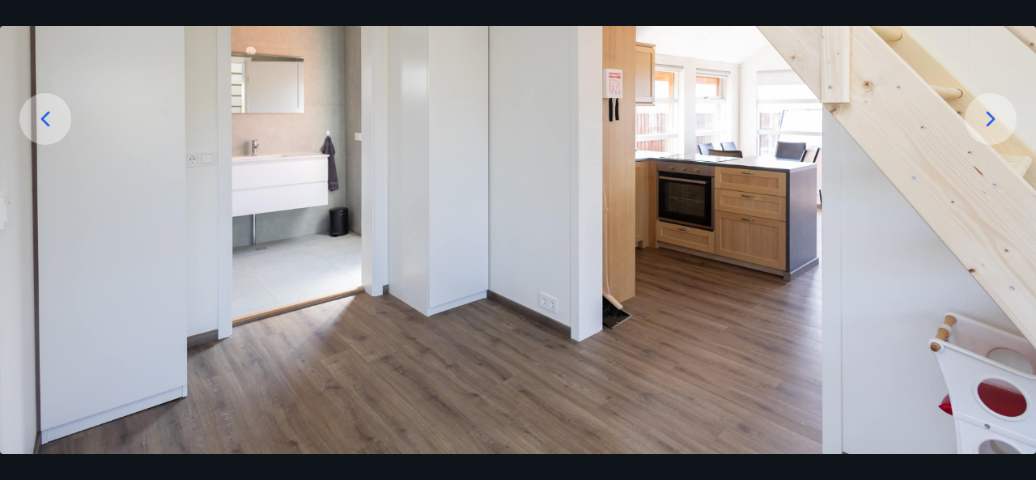
click at [50, 117] on icon at bounding box center [45, 119] width 26 height 26
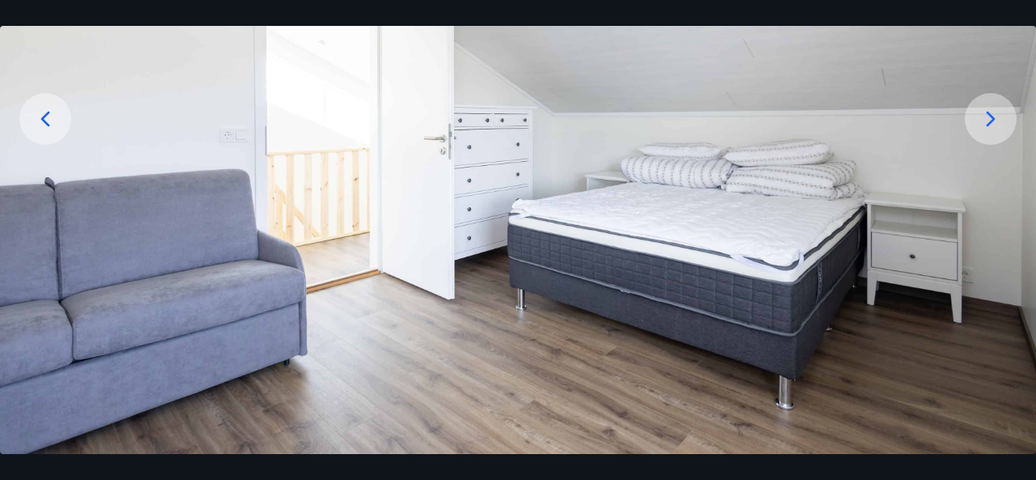
click at [50, 118] on icon at bounding box center [45, 119] width 26 height 26
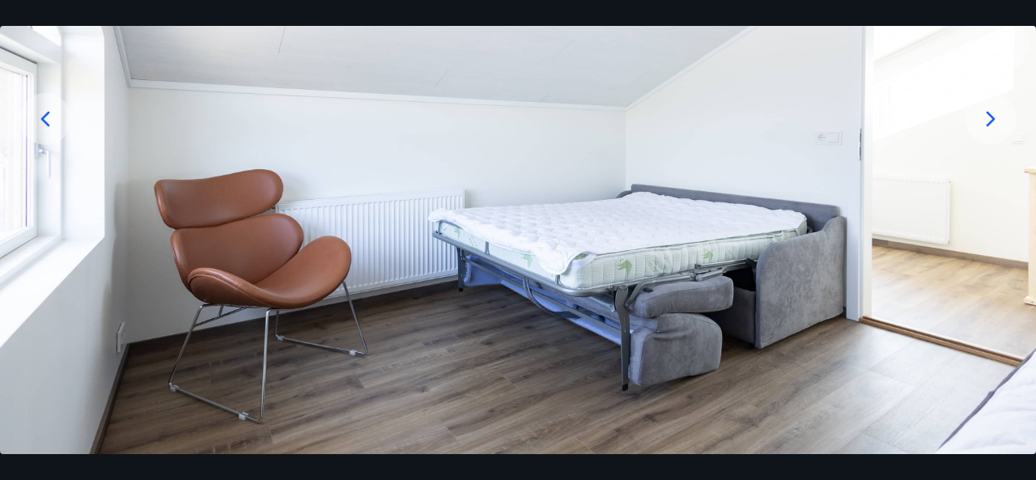
click at [50, 118] on icon at bounding box center [45, 119] width 26 height 26
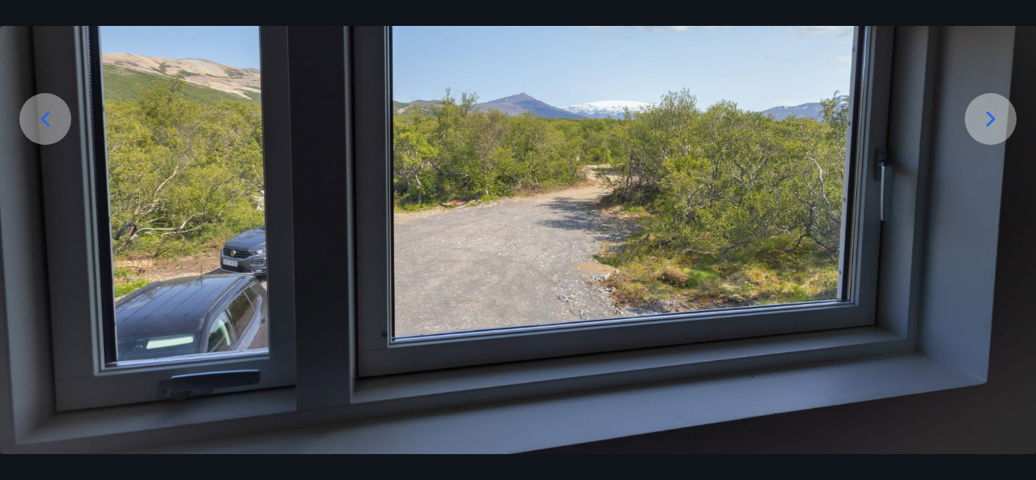
click at [49, 119] on icon at bounding box center [45, 119] width 26 height 26
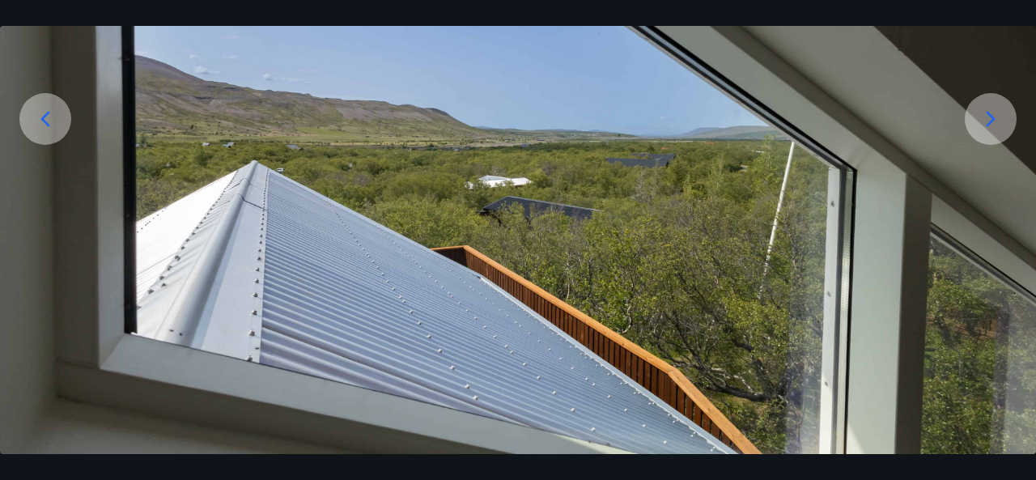
click at [49, 119] on icon at bounding box center [45, 119] width 26 height 26
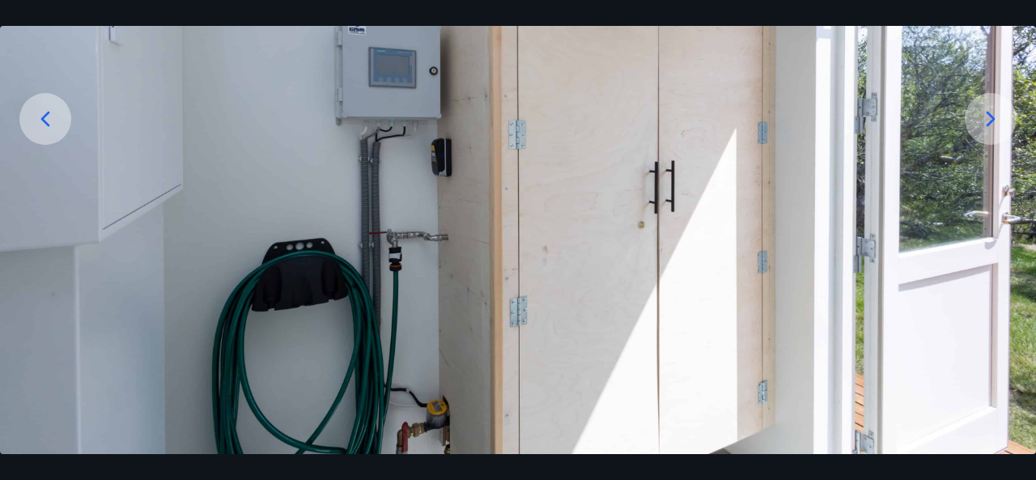
click at [51, 116] on icon at bounding box center [45, 119] width 26 height 26
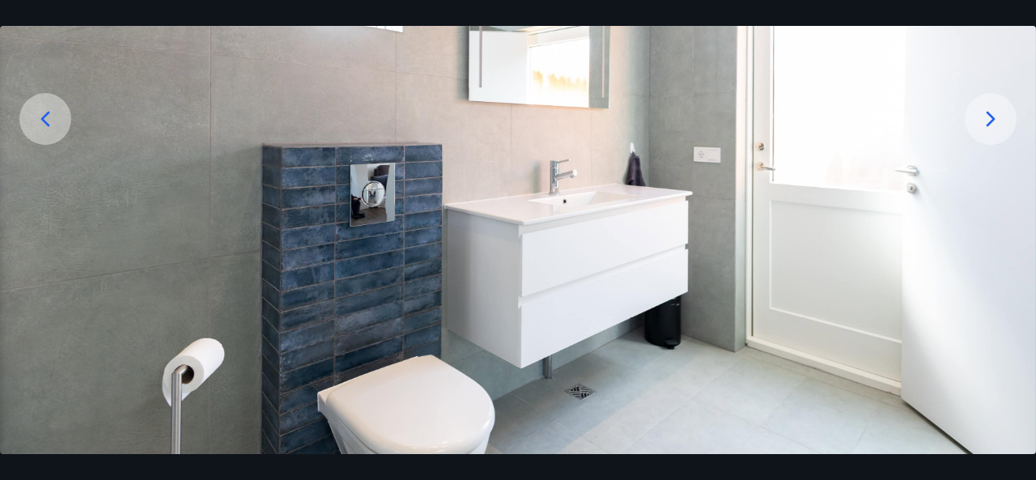
scroll to position [131, 0]
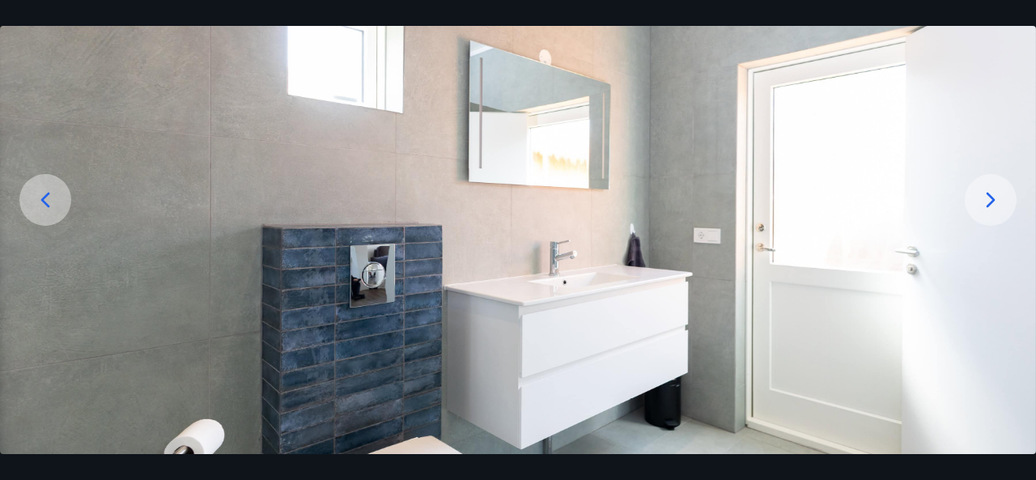
click at [28, 214] on div at bounding box center [45, 200] width 52 height 52
click at [49, 202] on icon at bounding box center [45, 200] width 26 height 26
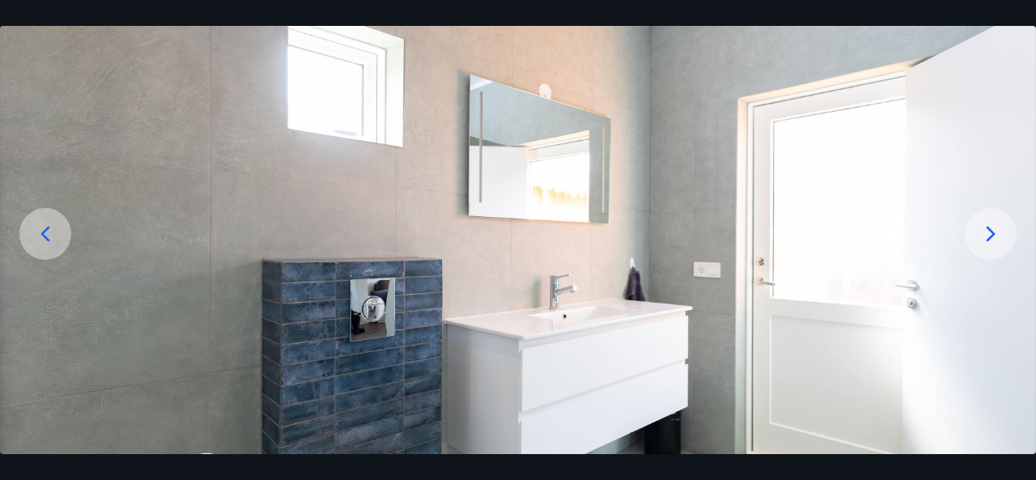
scroll to position [0, 0]
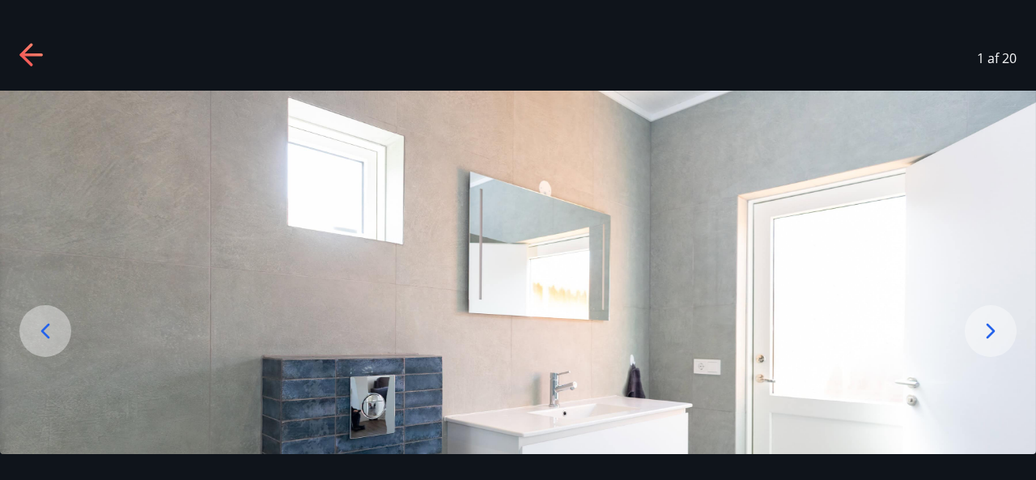
click at [36, 59] on icon at bounding box center [32, 56] width 26 height 26
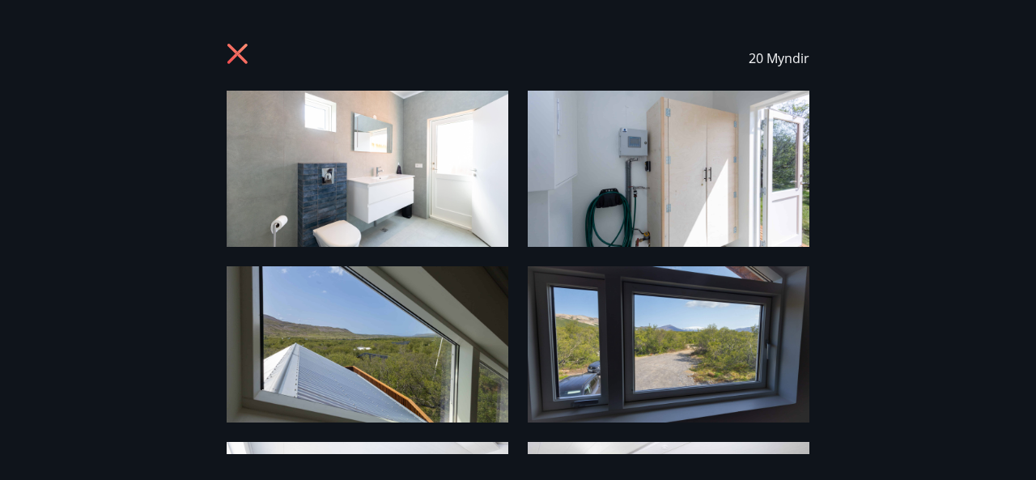
drag, startPoint x: 239, startPoint y: 53, endPoint x: 219, endPoint y: 87, distance: 38.9
click at [240, 54] on icon at bounding box center [240, 56] width 26 height 26
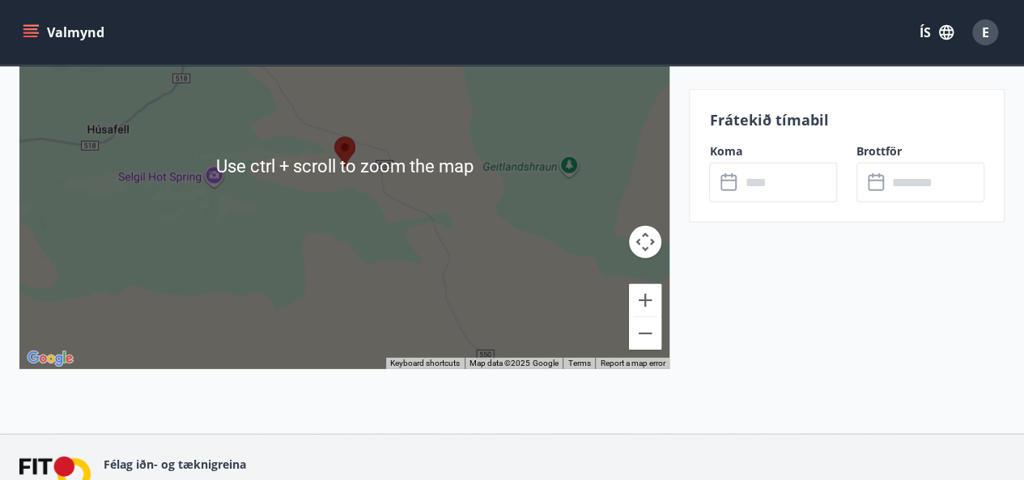
scroll to position [2330, 0]
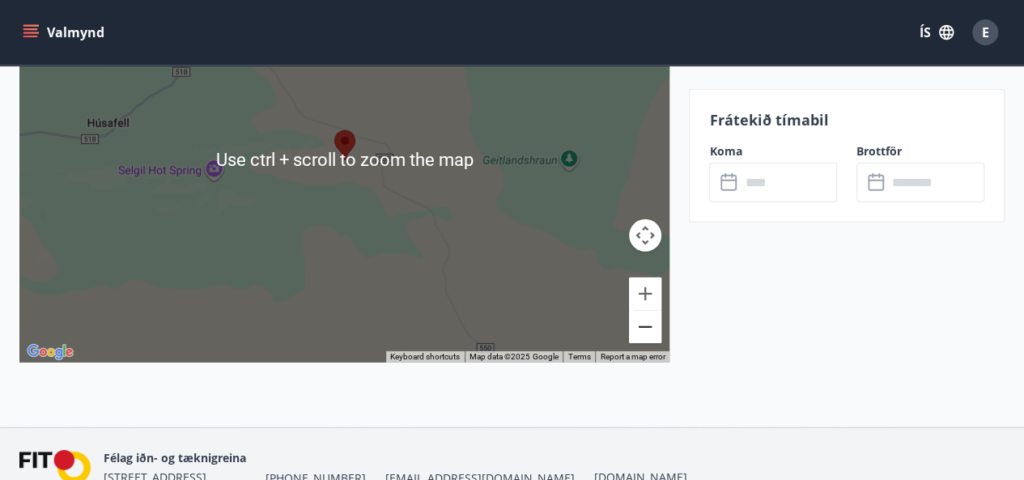
click at [653, 331] on button "Zoom out" at bounding box center [645, 327] width 32 height 32
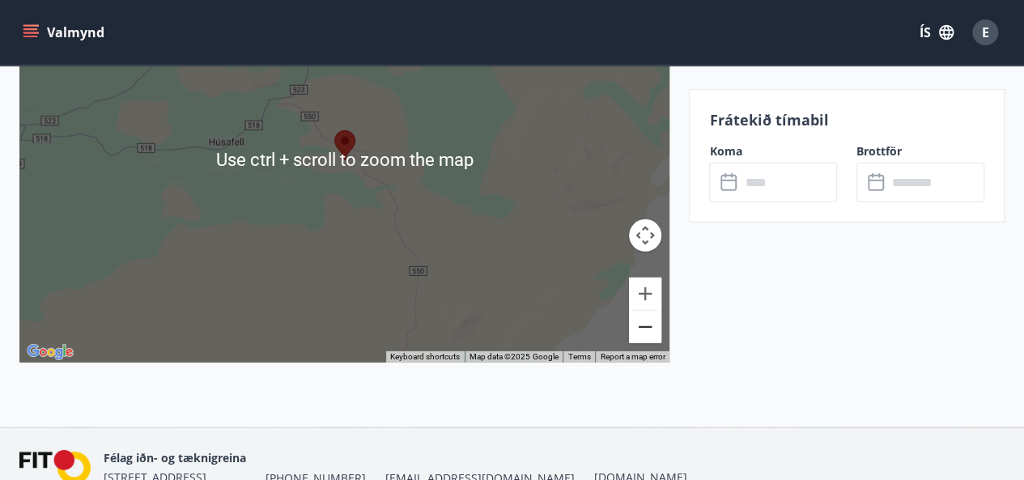
click at [653, 331] on button "Zoom out" at bounding box center [645, 327] width 32 height 32
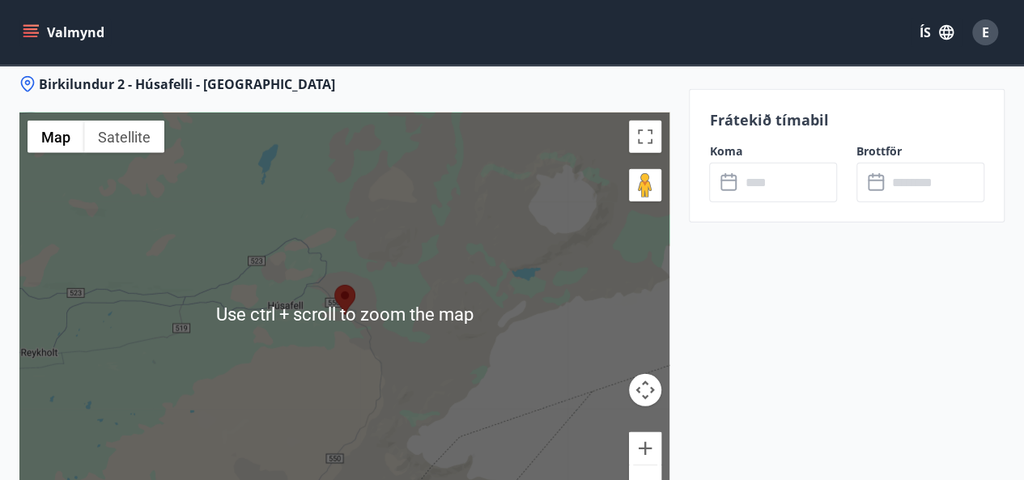
scroll to position [2168, 0]
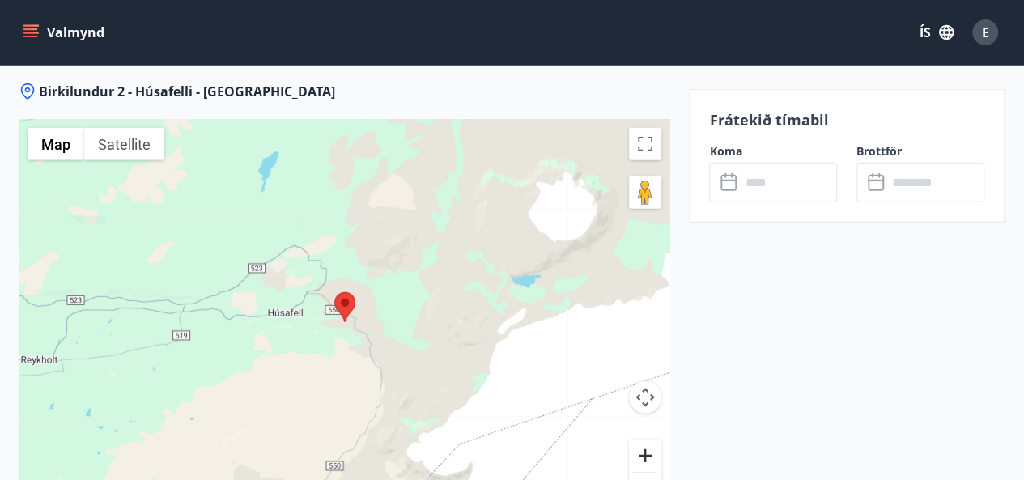
click at [641, 451] on button "Zoom in" at bounding box center [645, 456] width 32 height 32
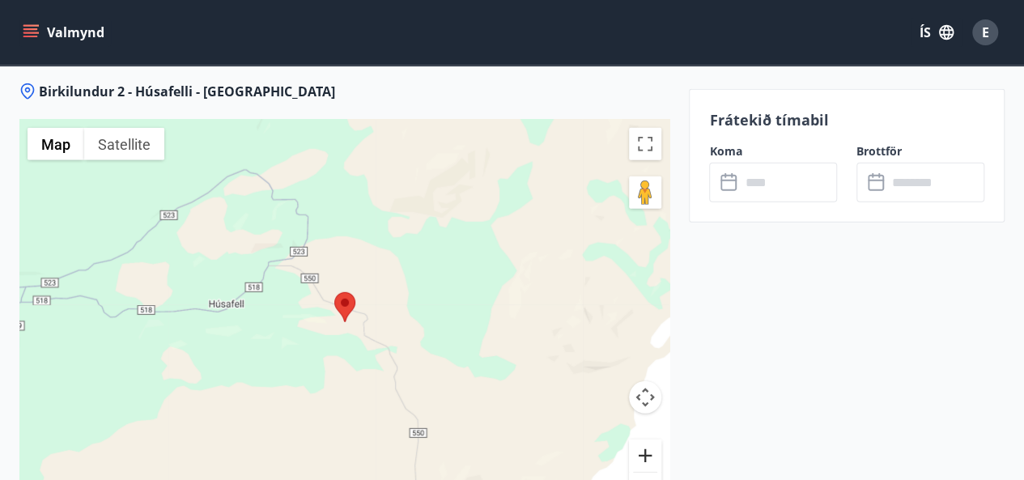
click at [641, 451] on button "Zoom in" at bounding box center [645, 456] width 32 height 32
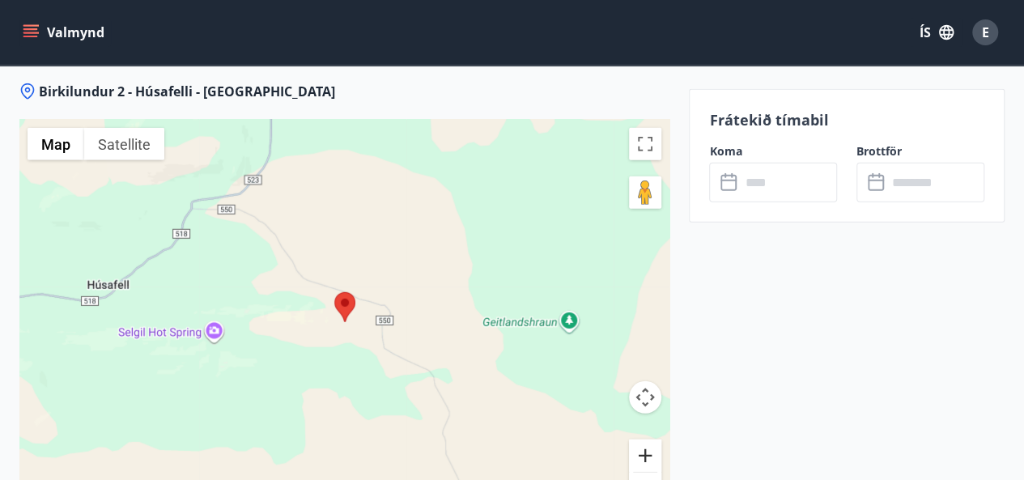
click at [641, 451] on button "Zoom in" at bounding box center [645, 456] width 32 height 32
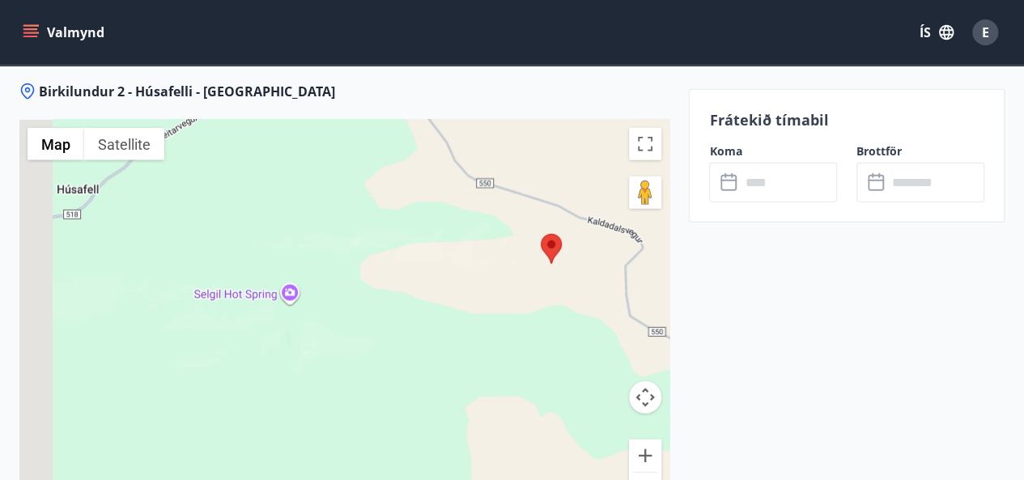
drag, startPoint x: 358, startPoint y: 304, endPoint x: 552, endPoint y: 247, distance: 202.4
click at [552, 247] on div at bounding box center [344, 322] width 650 height 405
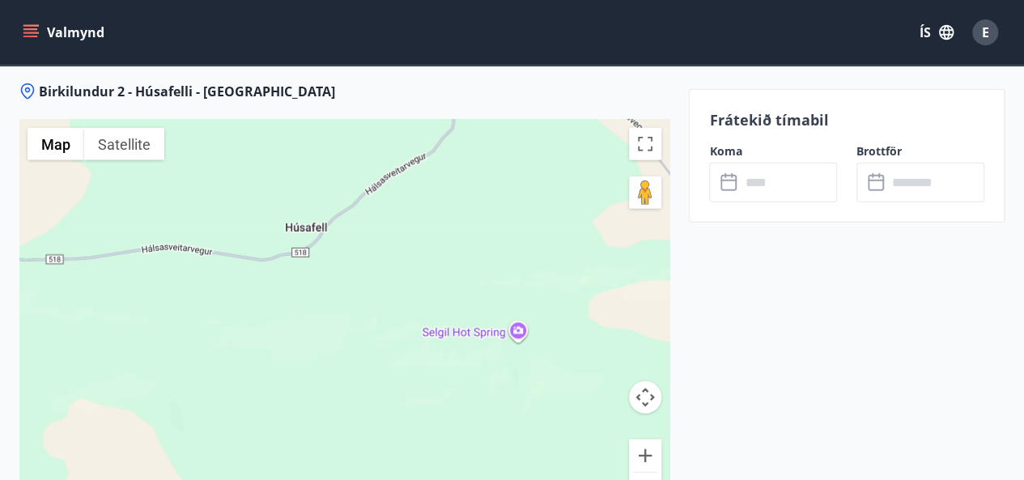
drag, startPoint x: 415, startPoint y: 233, endPoint x: 628, endPoint y: 278, distance: 218.3
click at [628, 278] on div at bounding box center [344, 322] width 650 height 405
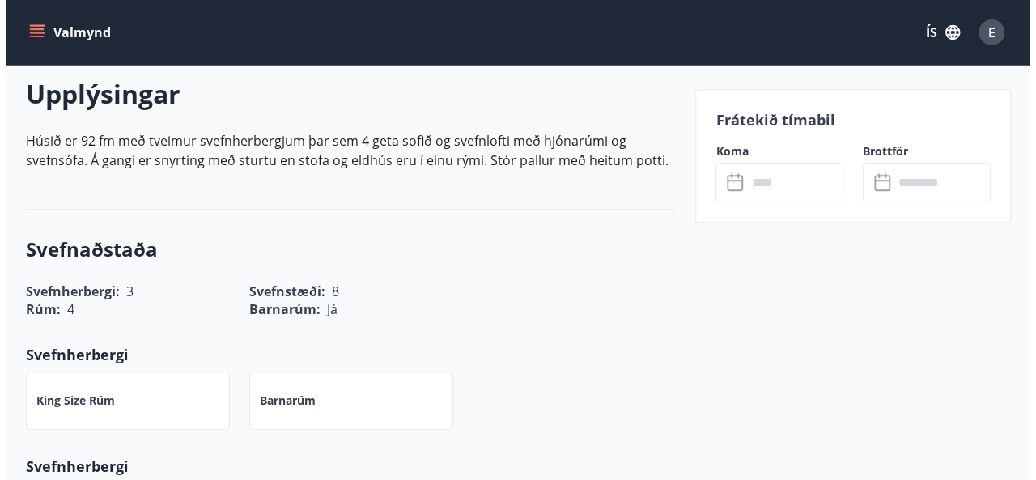
scroll to position [63, 0]
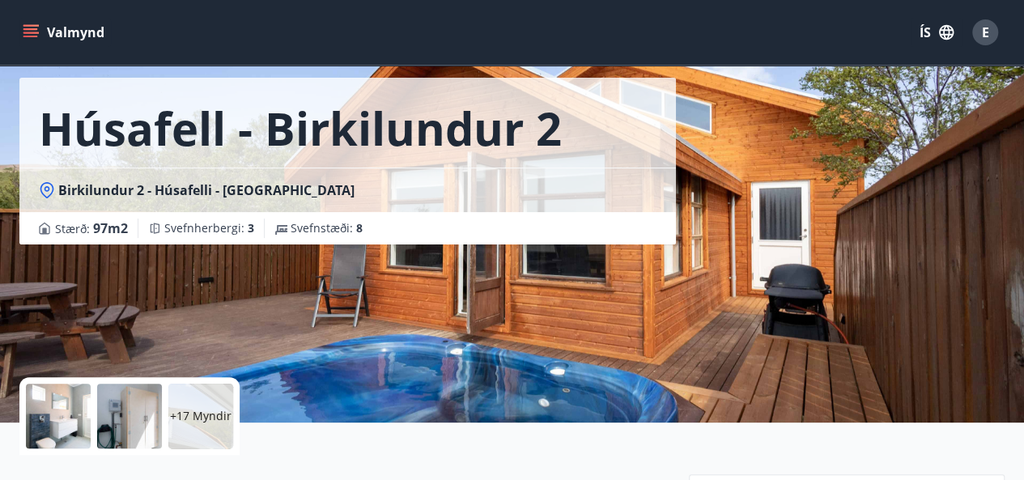
click at [975, 32] on div "E" at bounding box center [985, 32] width 26 height 26
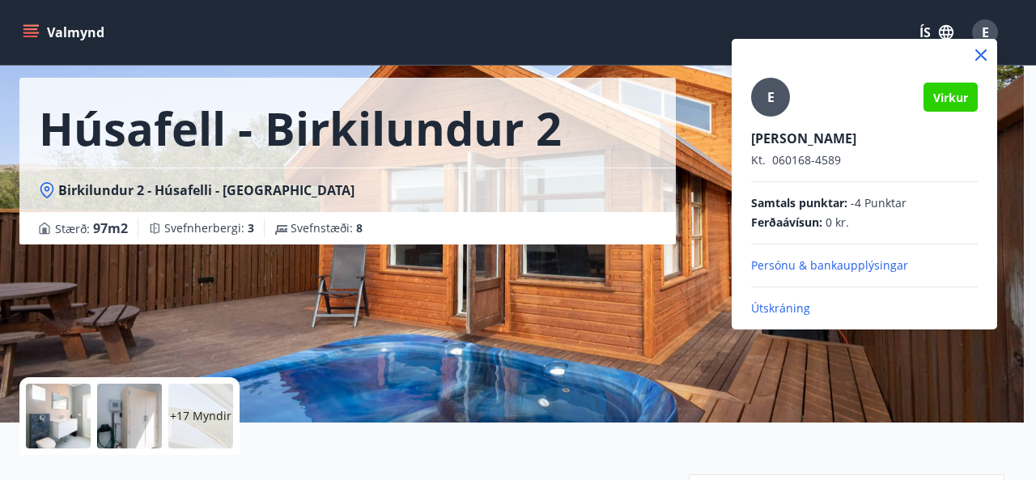
drag, startPoint x: 780, startPoint y: 304, endPoint x: 738, endPoint y: 271, distance: 53.6
click at [780, 304] on p "Útskráning" at bounding box center [864, 308] width 227 height 16
